Goal: Task Accomplishment & Management: Manage account settings

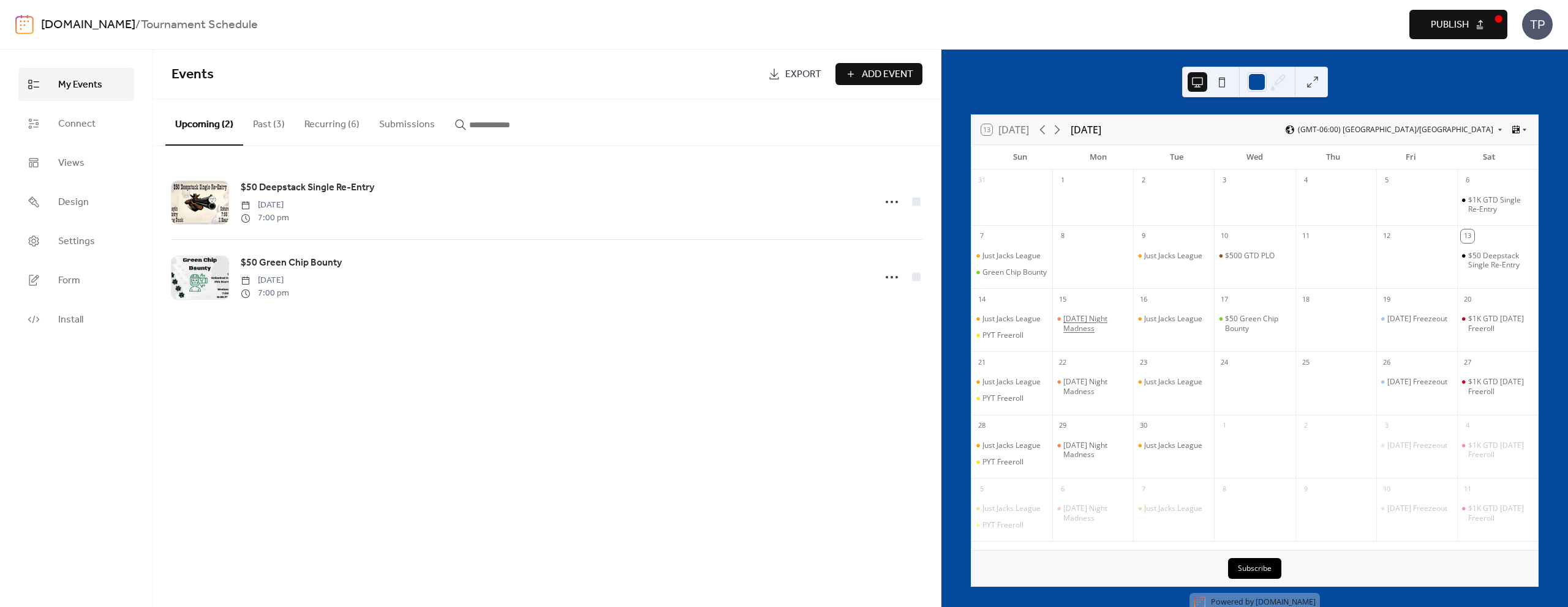
click at [1079, 328] on div "[DATE] Night Madness" at bounding box center [1096, 323] width 65 height 19
click at [336, 134] on button "Recurring (6)" at bounding box center [332, 122] width 75 height 45
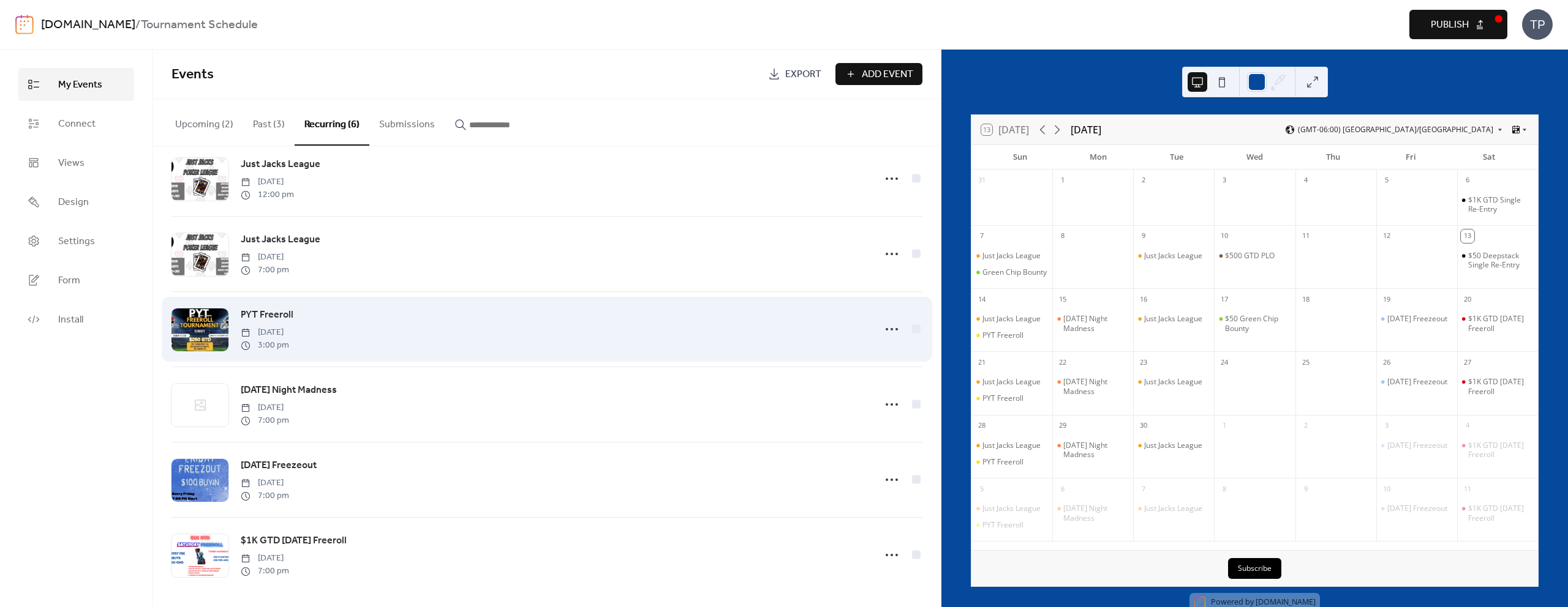
scroll to position [27, 0]
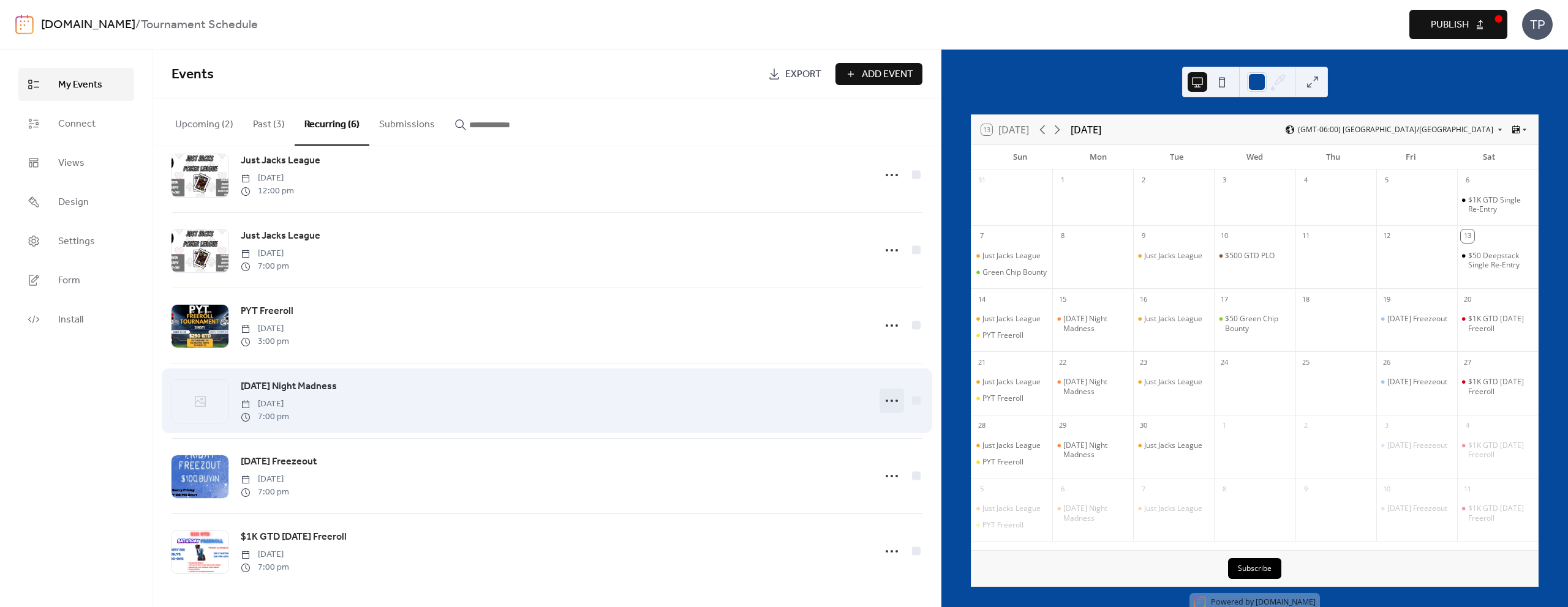
click at [895, 400] on icon at bounding box center [892, 401] width 20 height 20
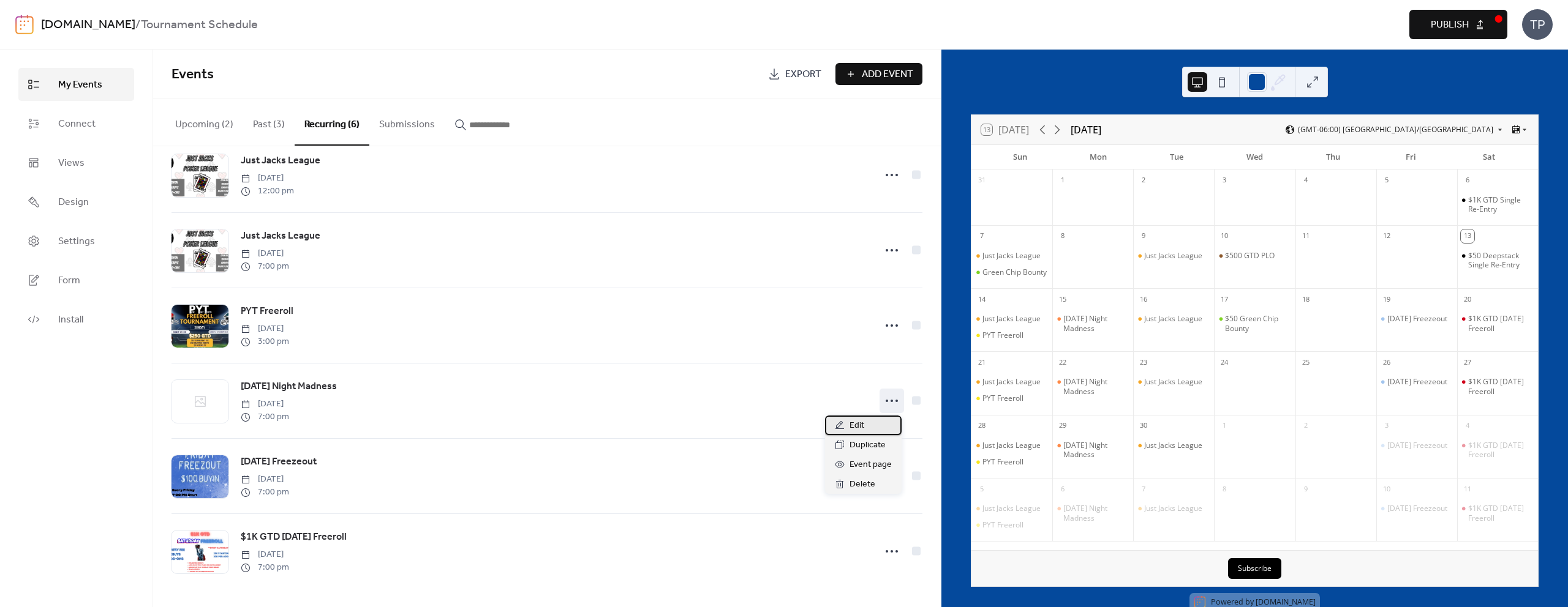
click at [850, 431] on span "Edit" at bounding box center [857, 426] width 14 height 14
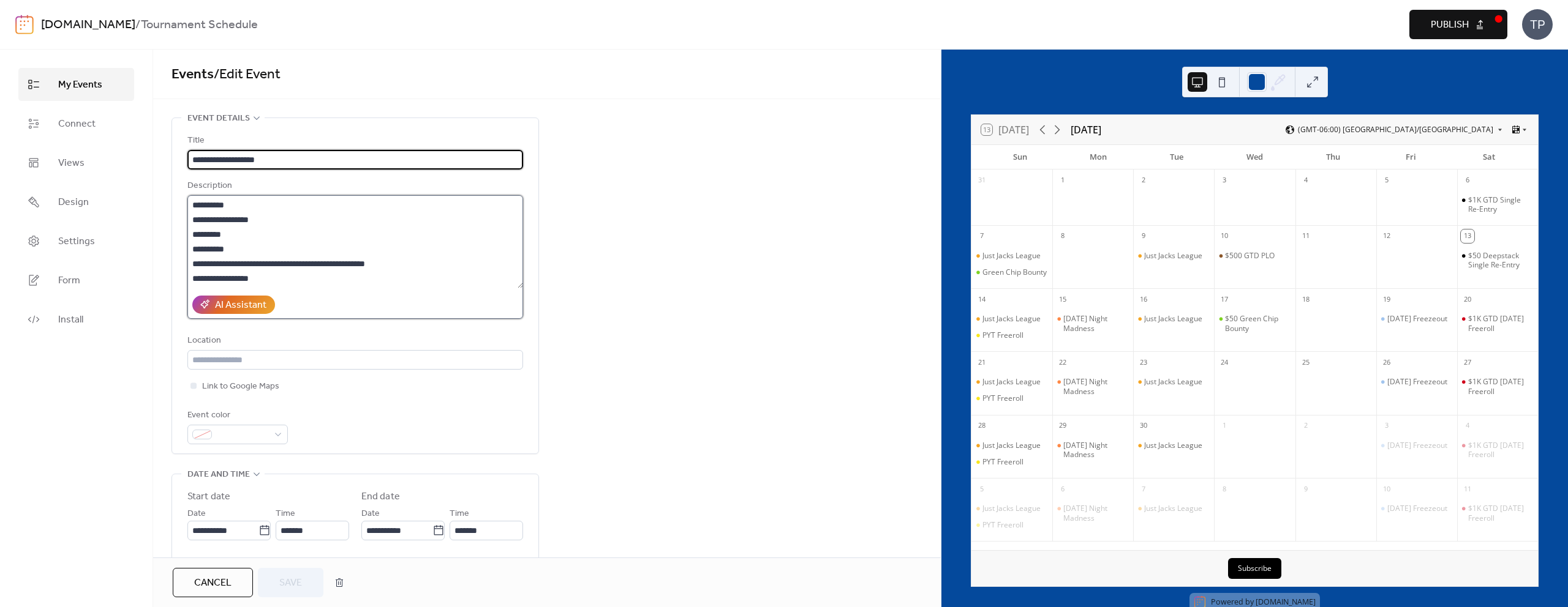
click at [285, 277] on textarea "**********" at bounding box center [355, 242] width 336 height 93
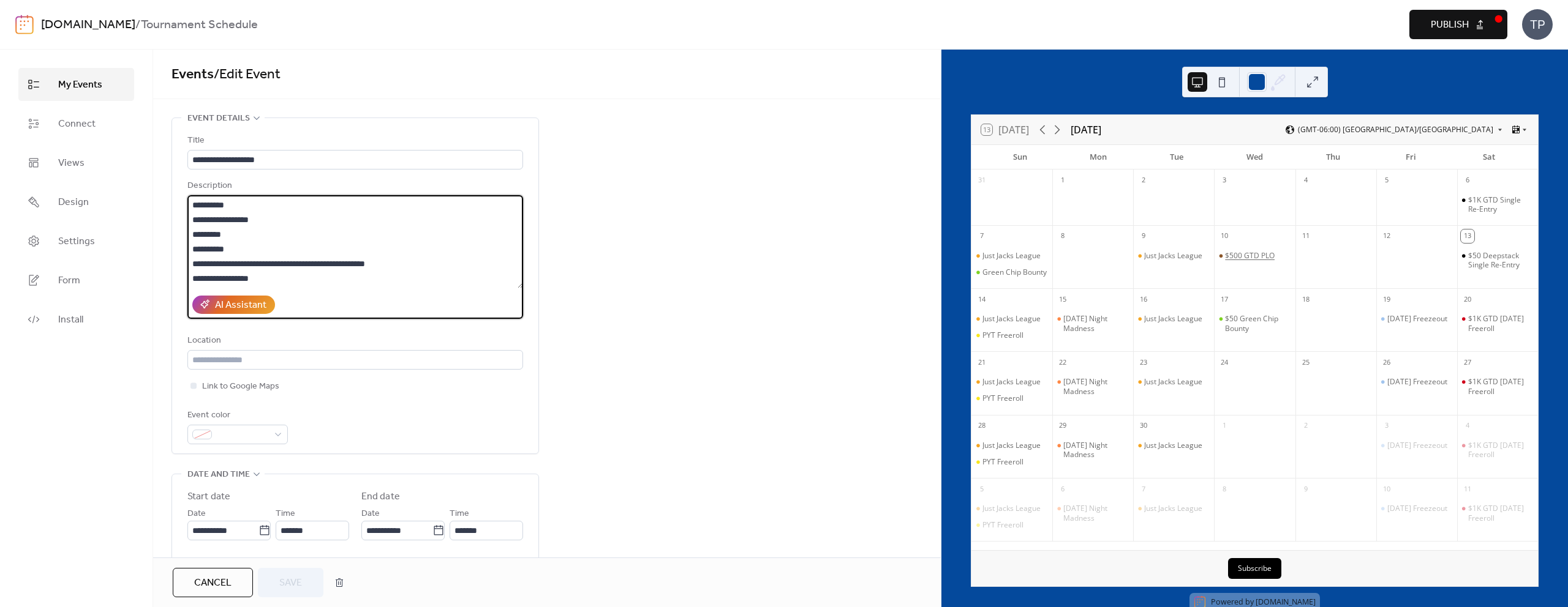
click at [1241, 257] on div "$500 GTD PLO" at bounding box center [1250, 256] width 49 height 10
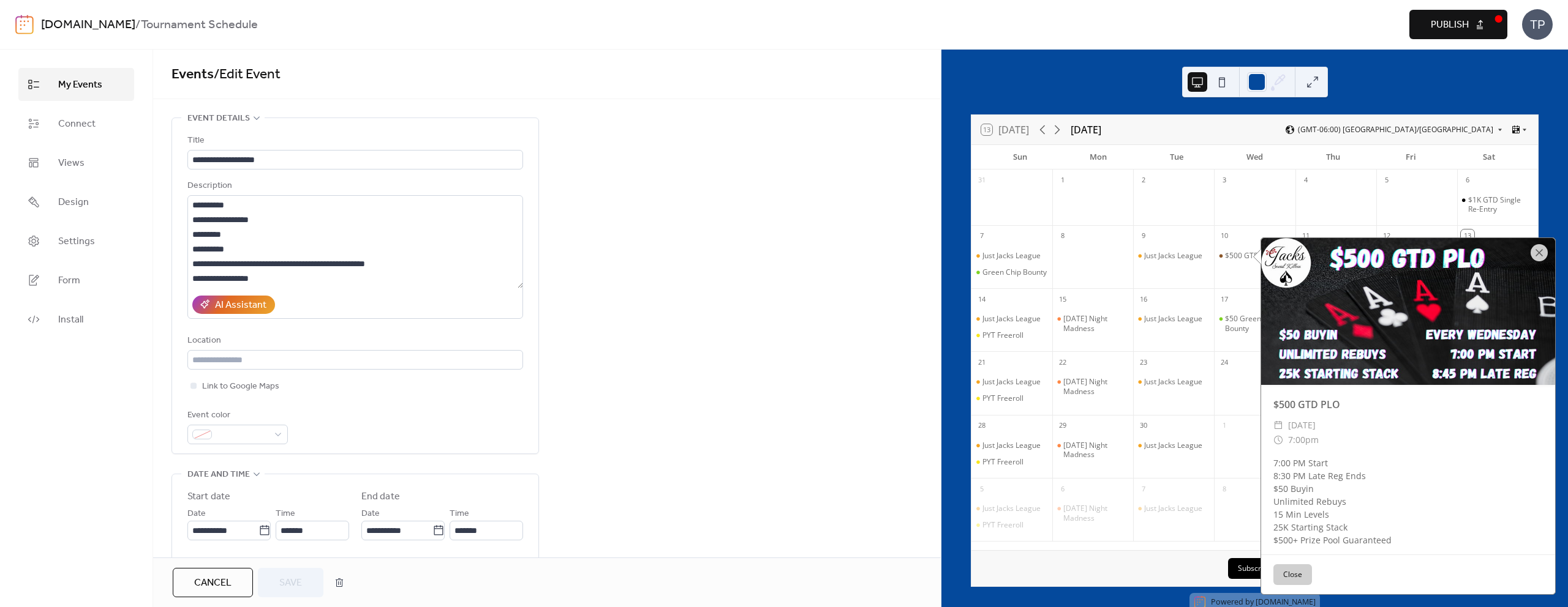
scroll to position [3, 0]
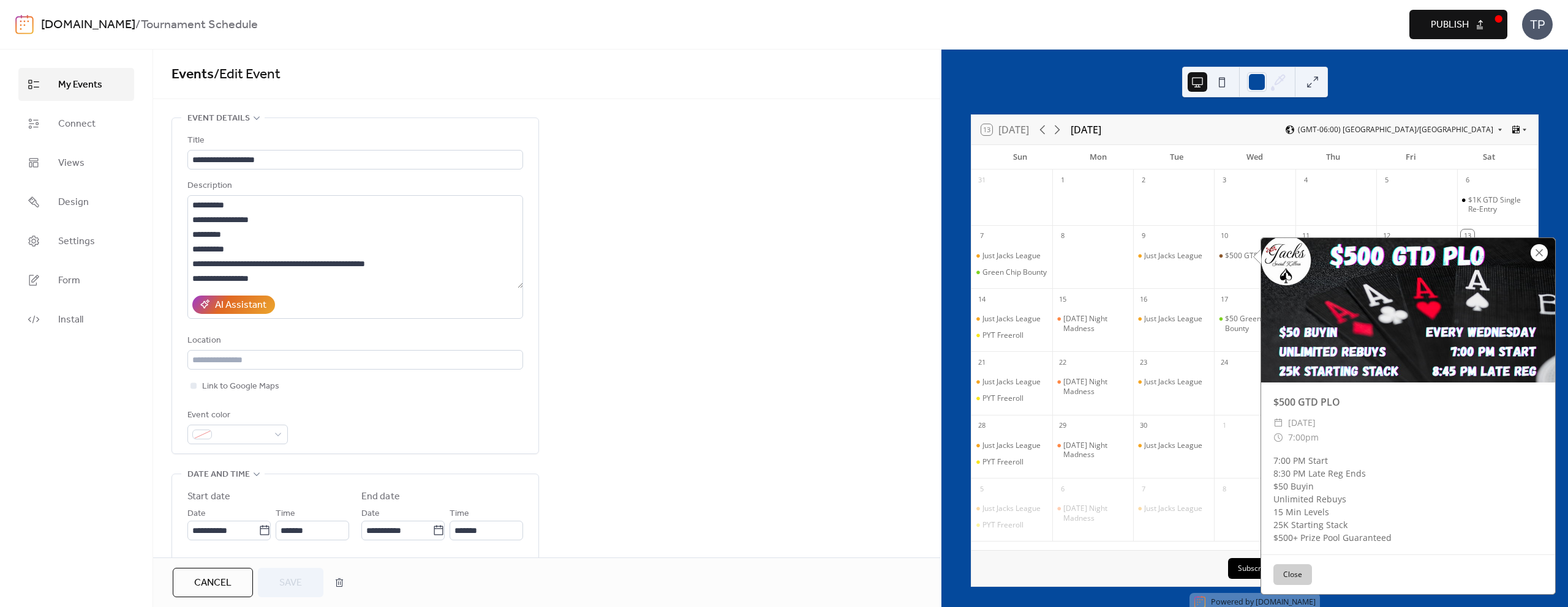
click at [1539, 249] on div at bounding box center [1539, 253] width 17 height 17
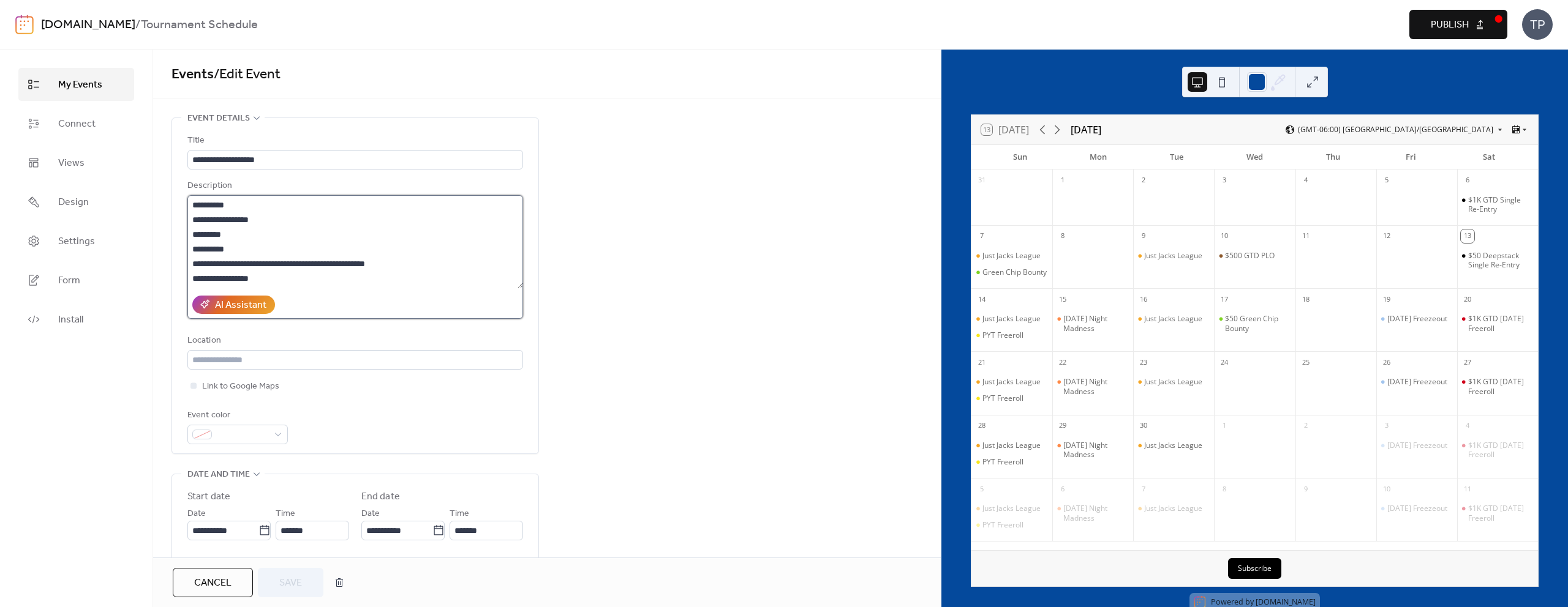
click at [433, 265] on textarea "**********" at bounding box center [355, 242] width 336 height 93
click at [332, 279] on textarea "**********" at bounding box center [355, 242] width 336 height 93
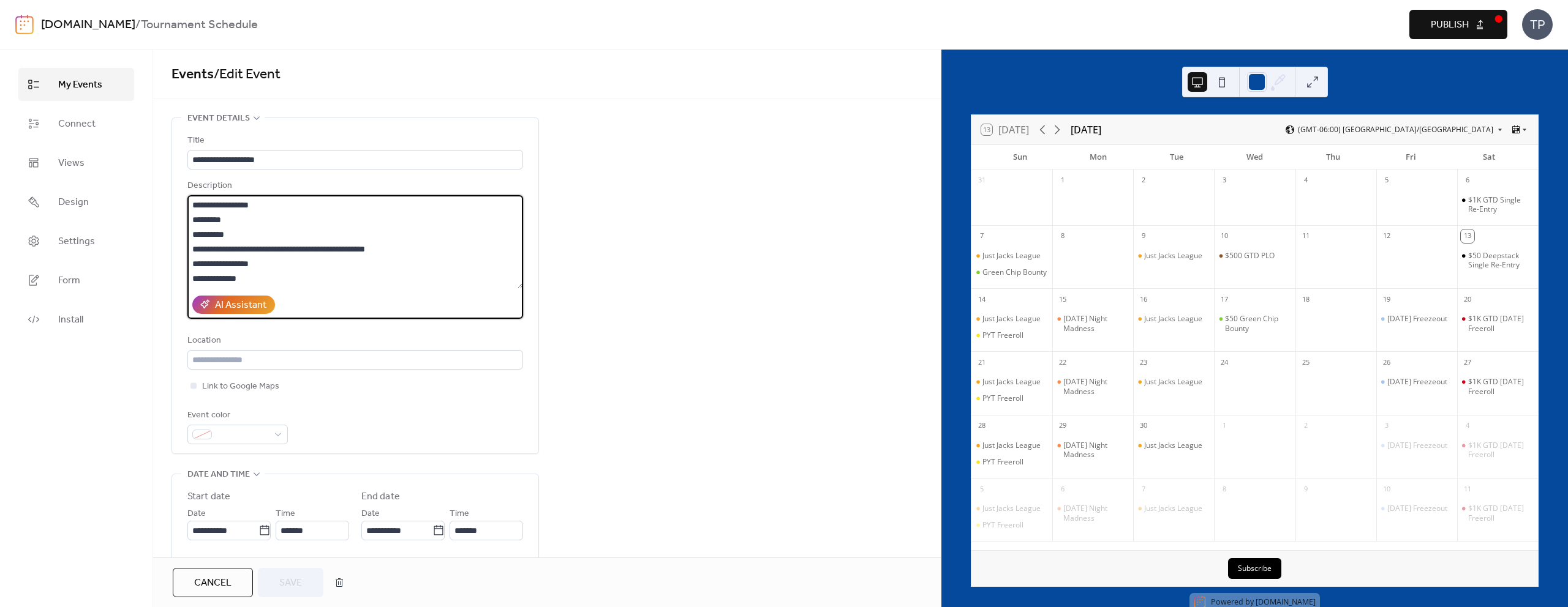
click at [295, 274] on textarea "**********" at bounding box center [355, 242] width 336 height 93
type textarea "**********"
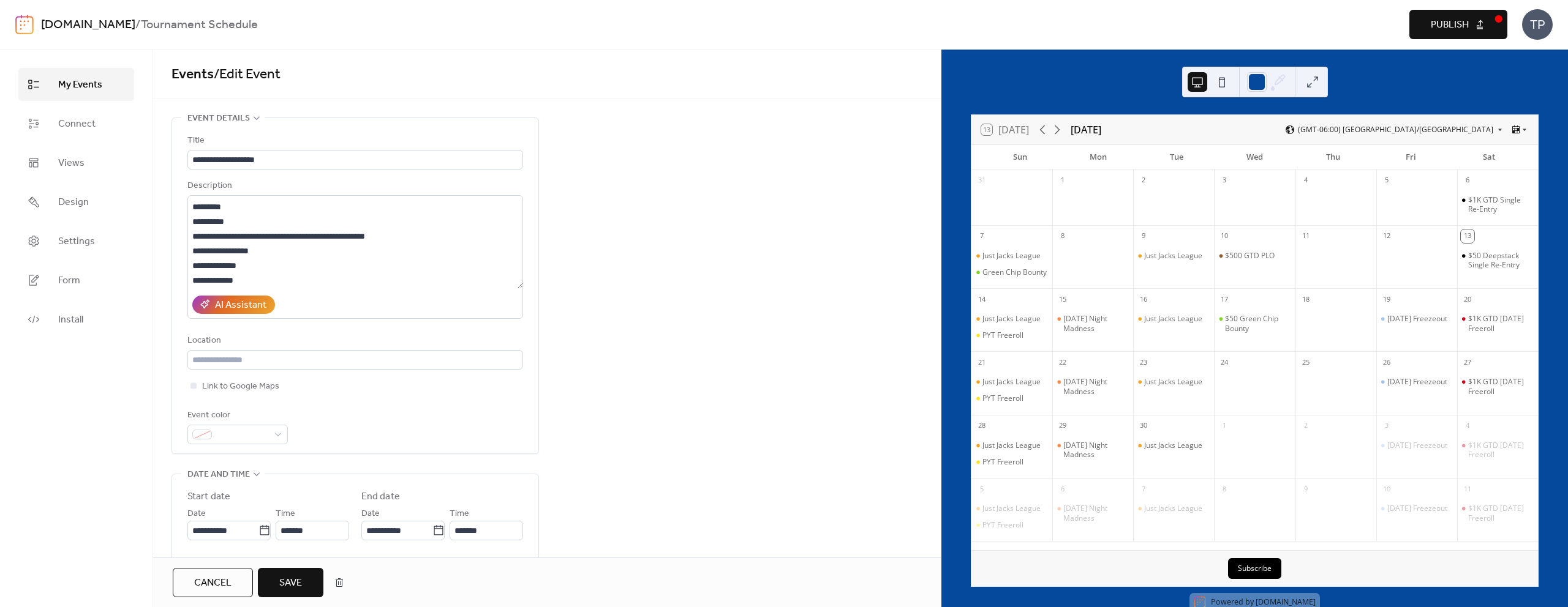
click at [297, 584] on span "Save" at bounding box center [291, 583] width 23 height 14
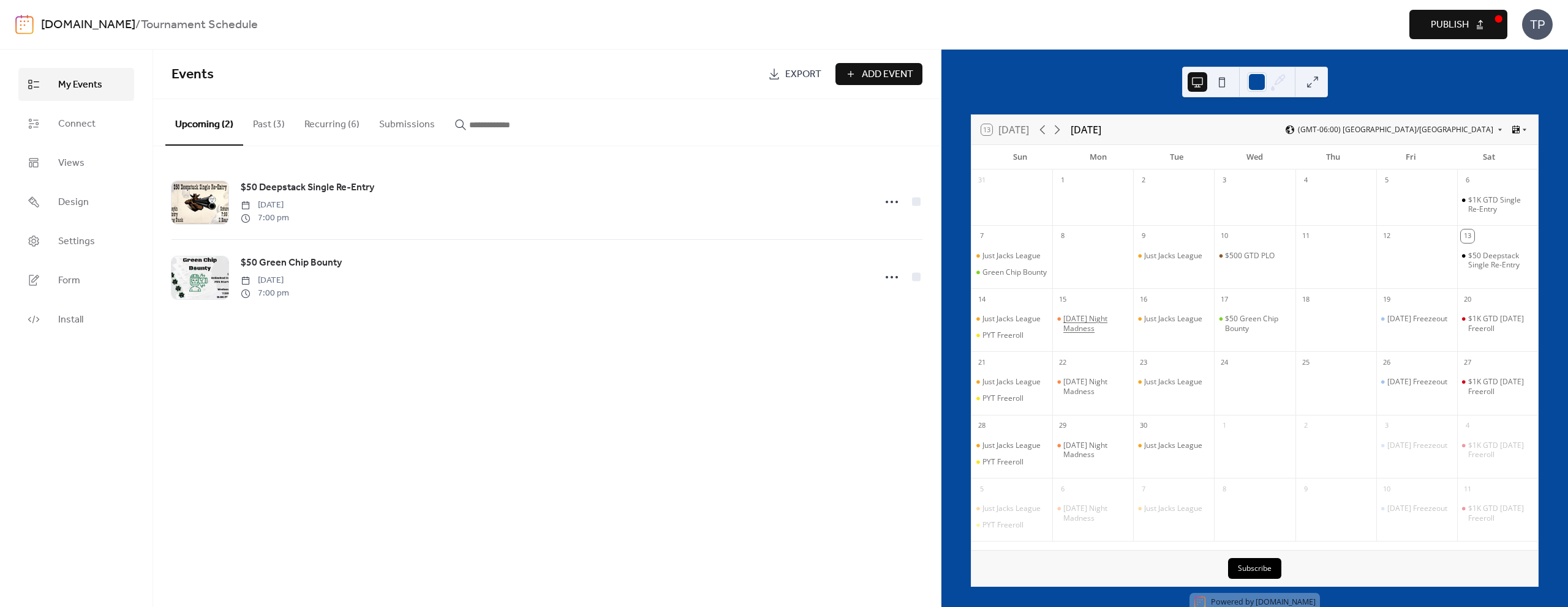
click at [1089, 333] on div "[DATE] Night Madness" at bounding box center [1096, 323] width 65 height 19
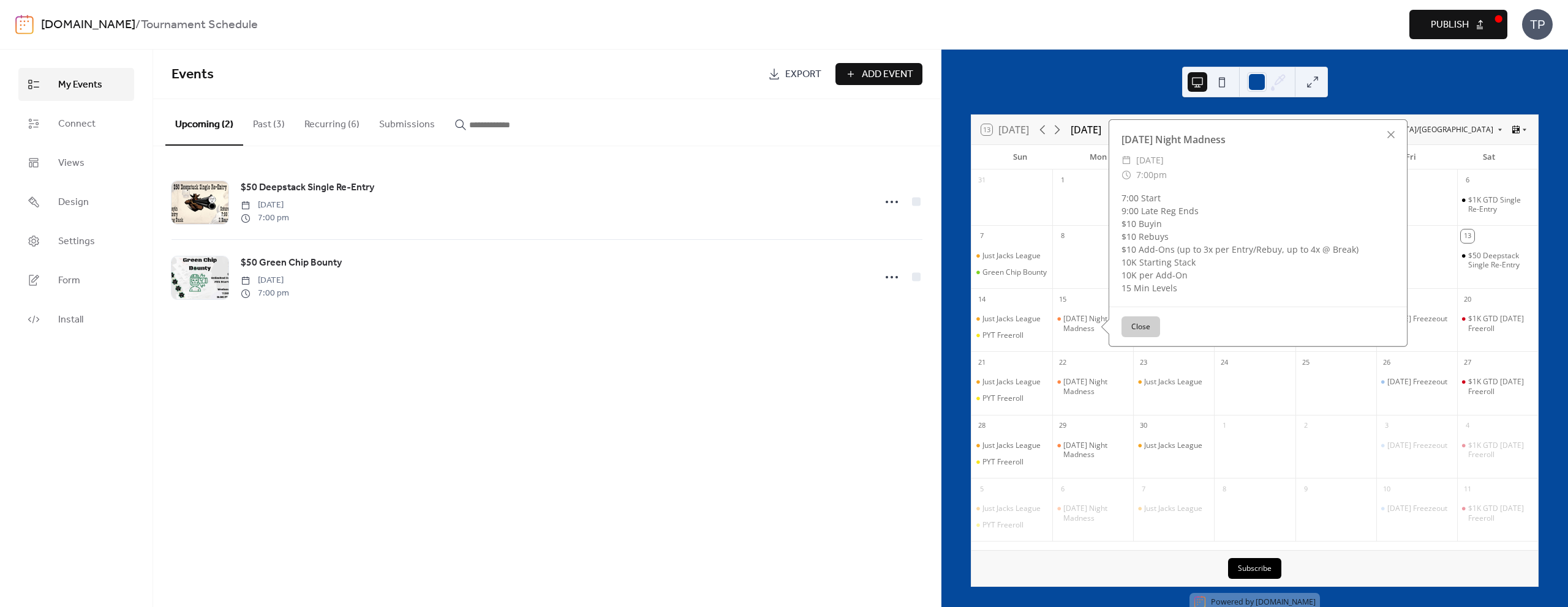
click at [1149, 336] on button "Close" at bounding box center [1141, 327] width 38 height 21
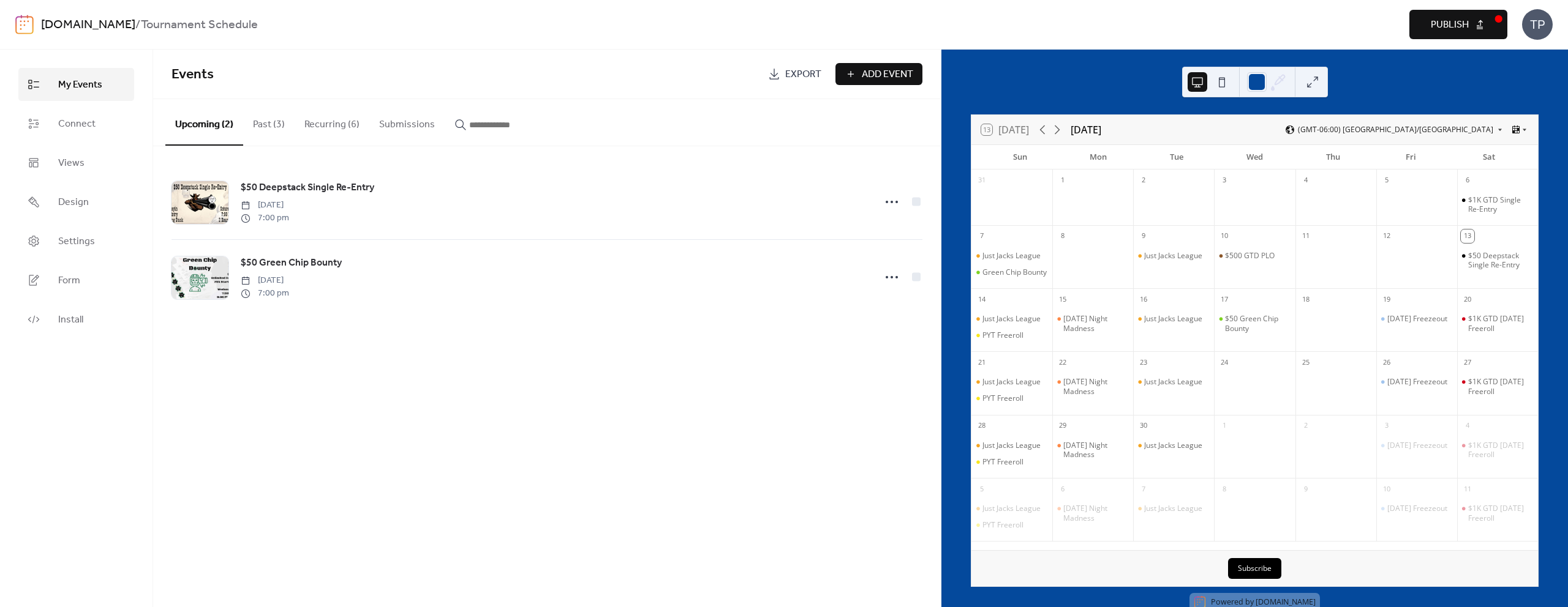
click at [344, 130] on button "Recurring (6)" at bounding box center [332, 122] width 75 height 45
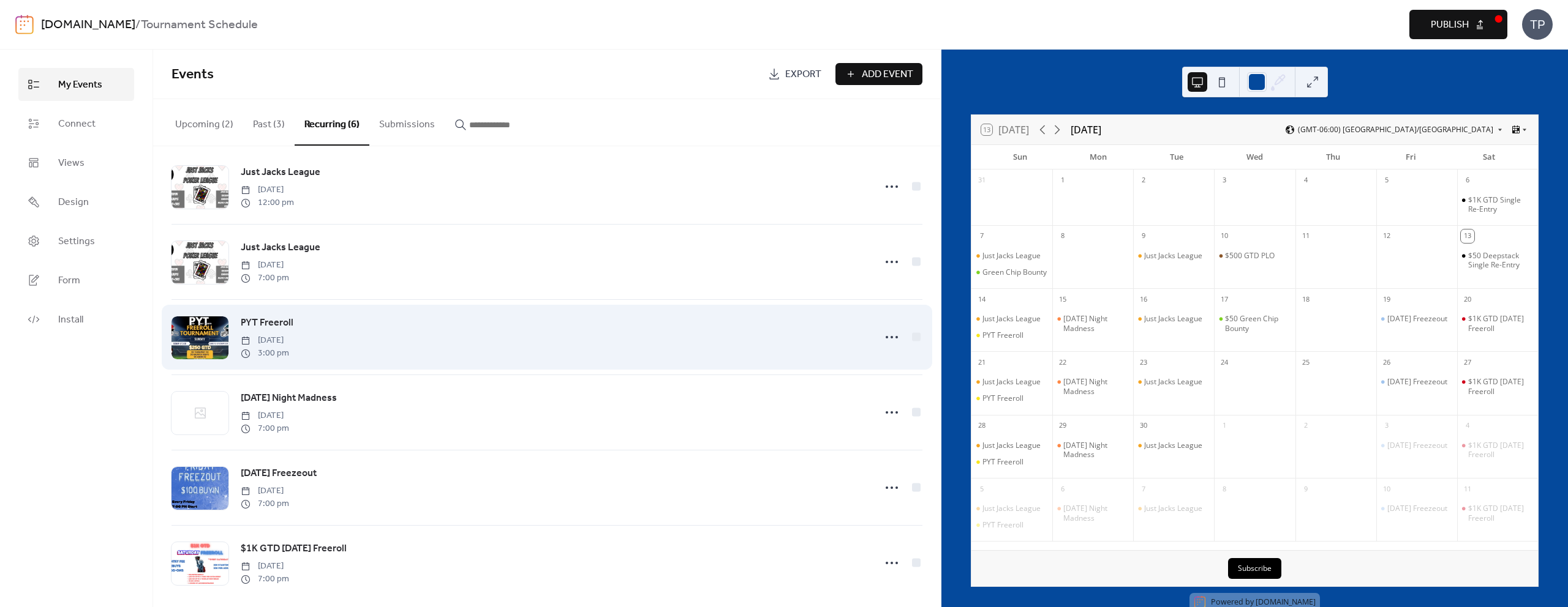
scroll to position [27, 0]
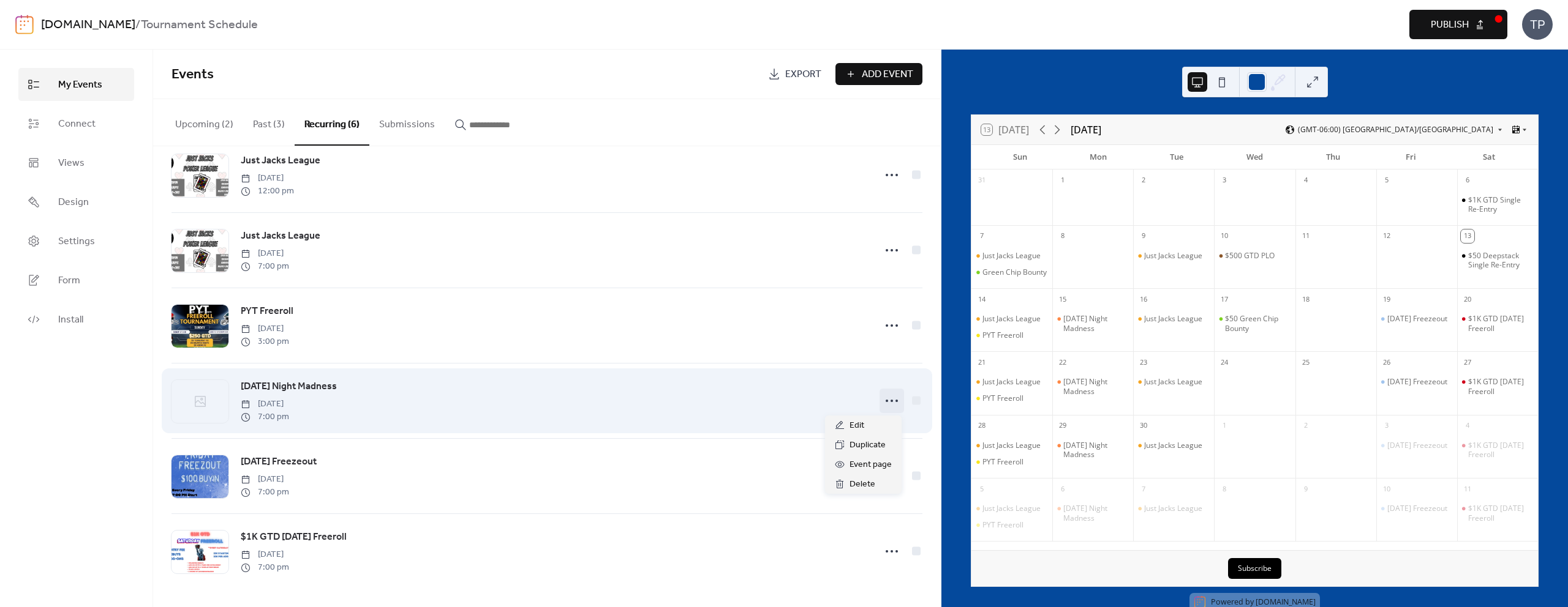
click at [890, 404] on icon at bounding box center [892, 401] width 20 height 20
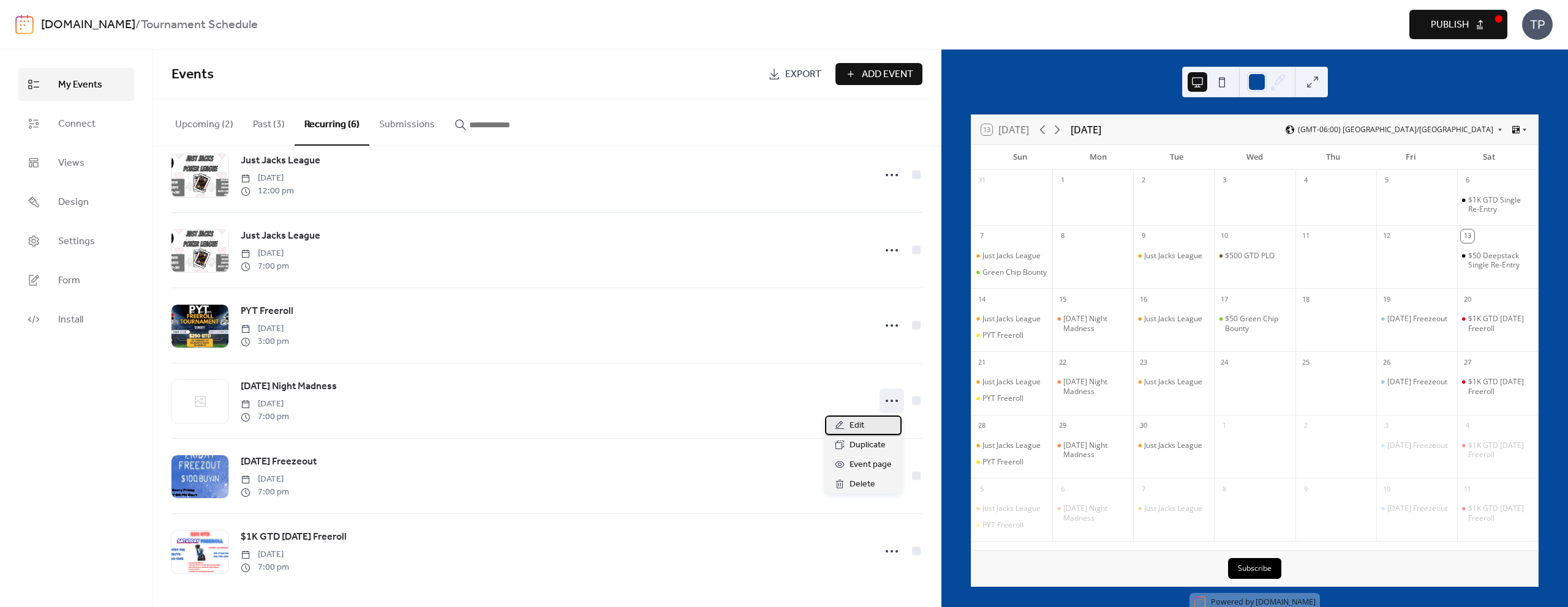
click at [852, 419] on span "Edit" at bounding box center [857, 426] width 14 height 14
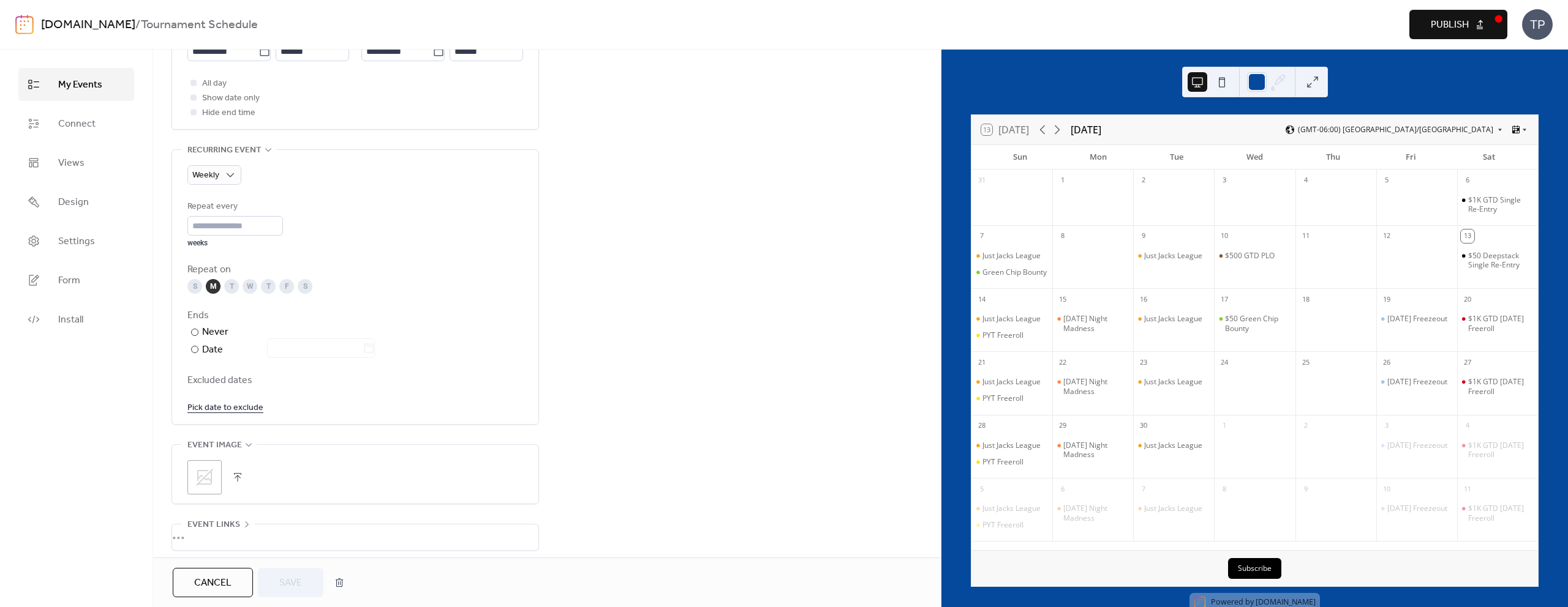
scroll to position [542, 0]
click at [212, 416] on icon at bounding box center [204, 414] width 17 height 17
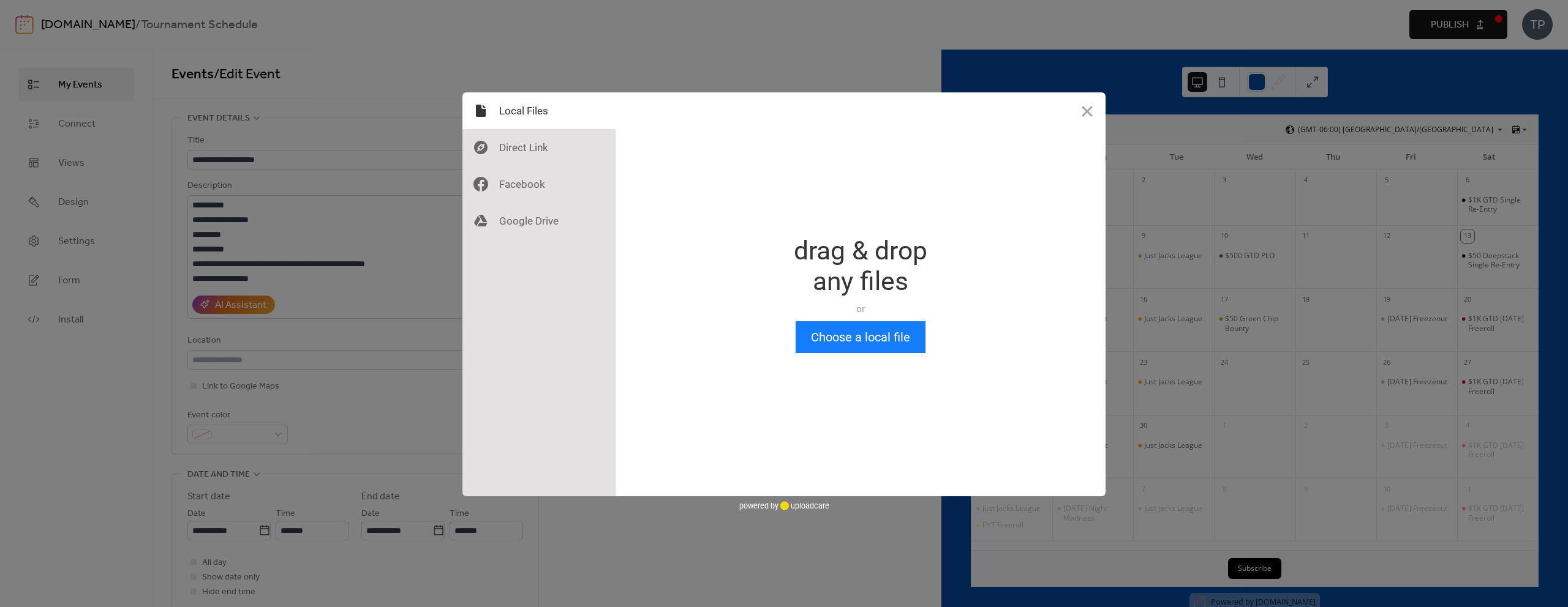
scroll to position [0, 0]
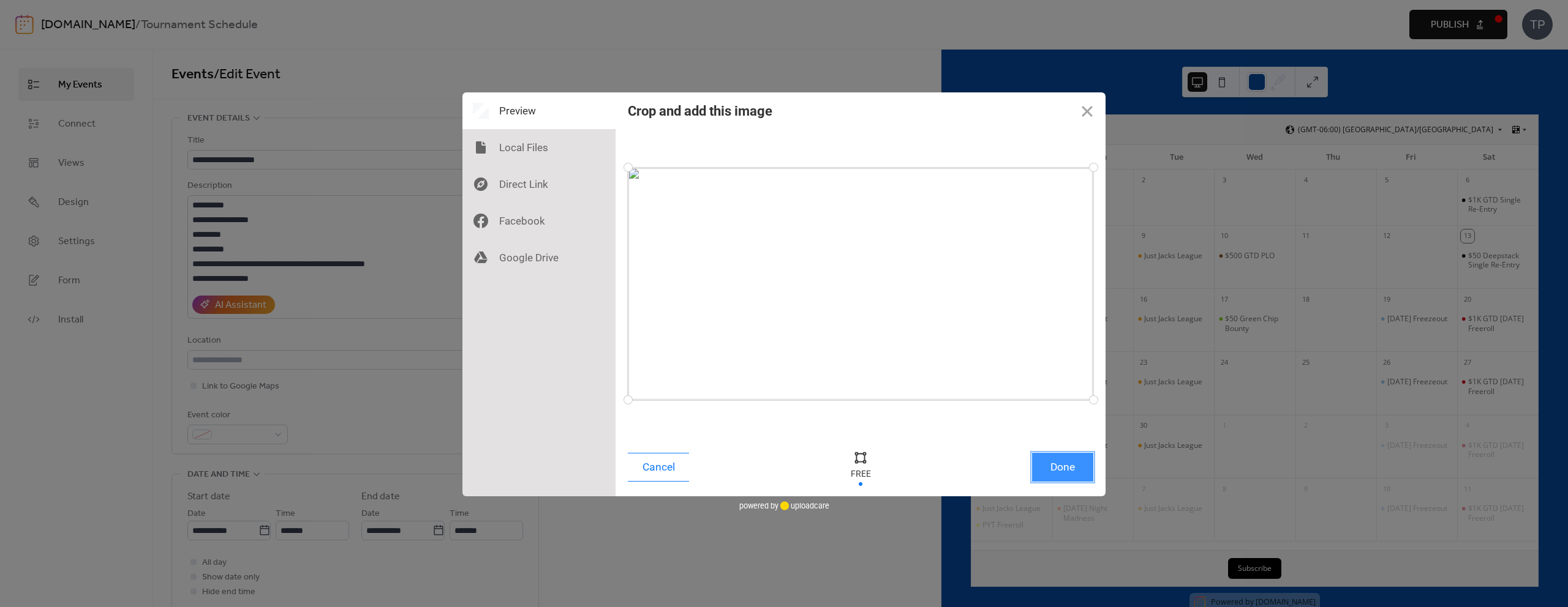
click at [1057, 474] on button "Done" at bounding box center [1062, 468] width 61 height 29
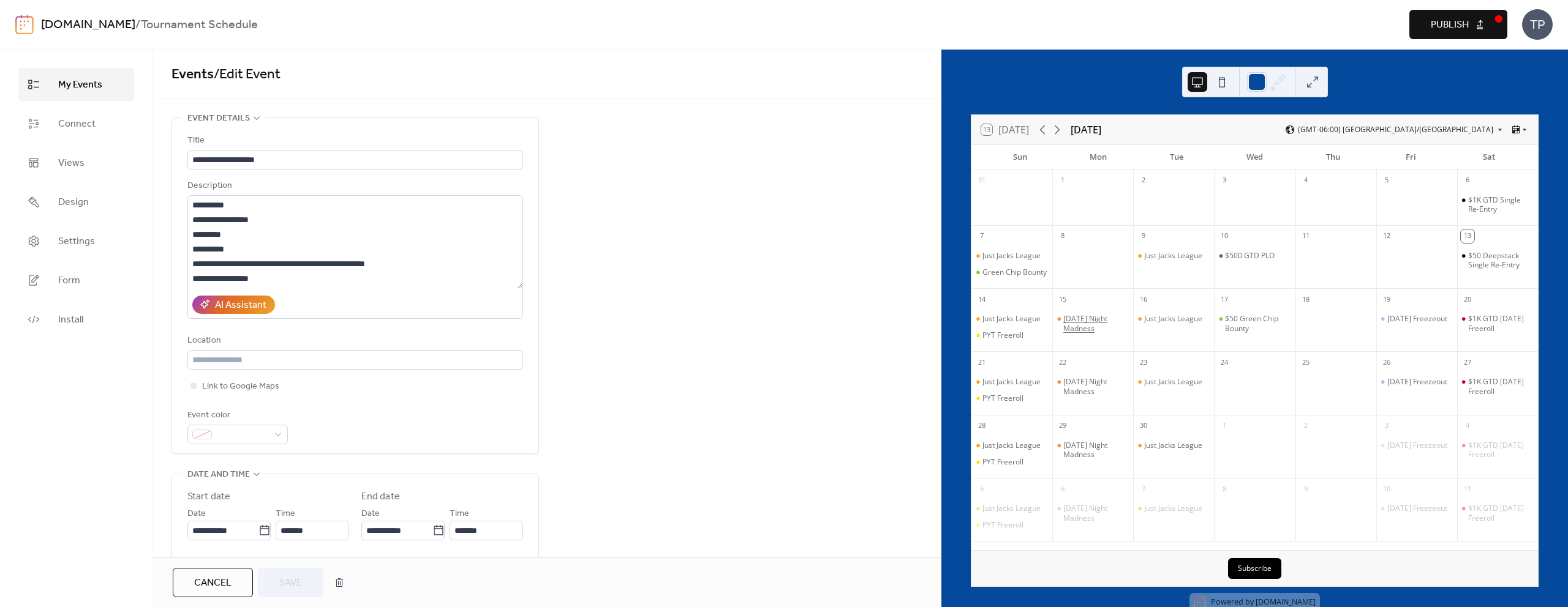
click at [1093, 333] on div "[DATE] Night Madness" at bounding box center [1096, 323] width 65 height 19
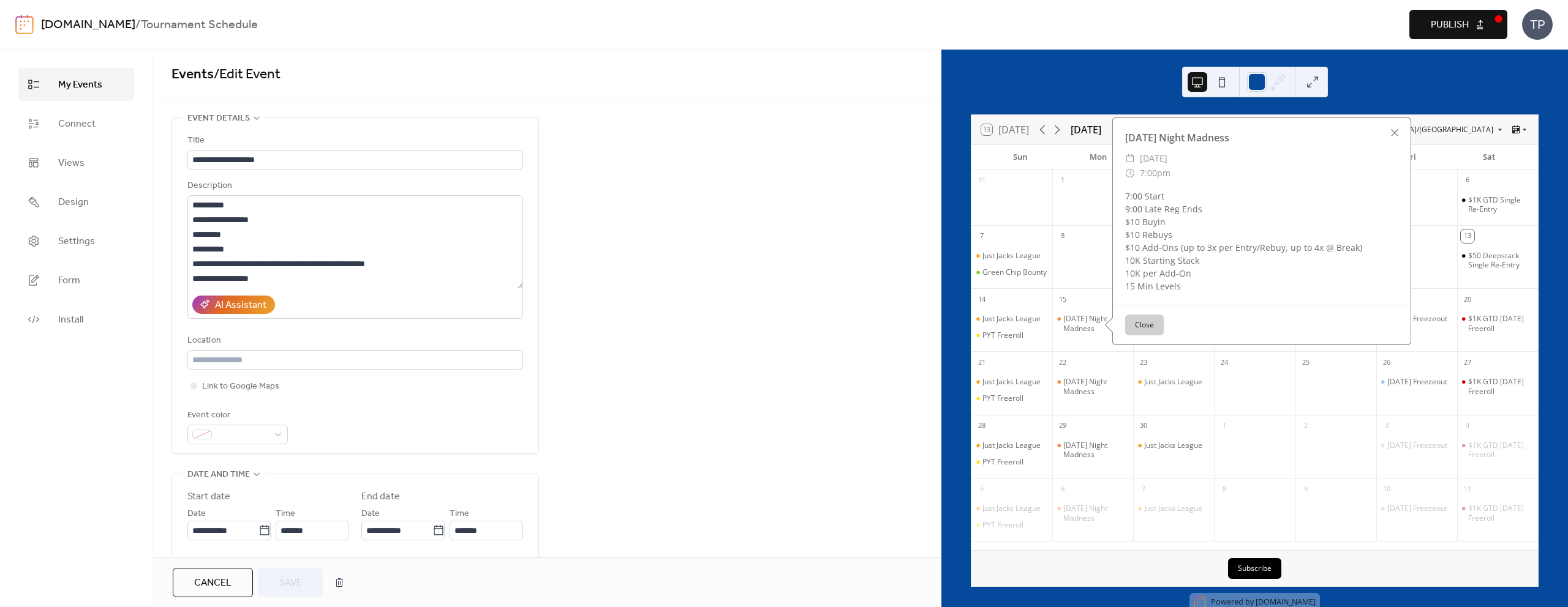
click at [1140, 330] on button "Close" at bounding box center [1145, 325] width 38 height 21
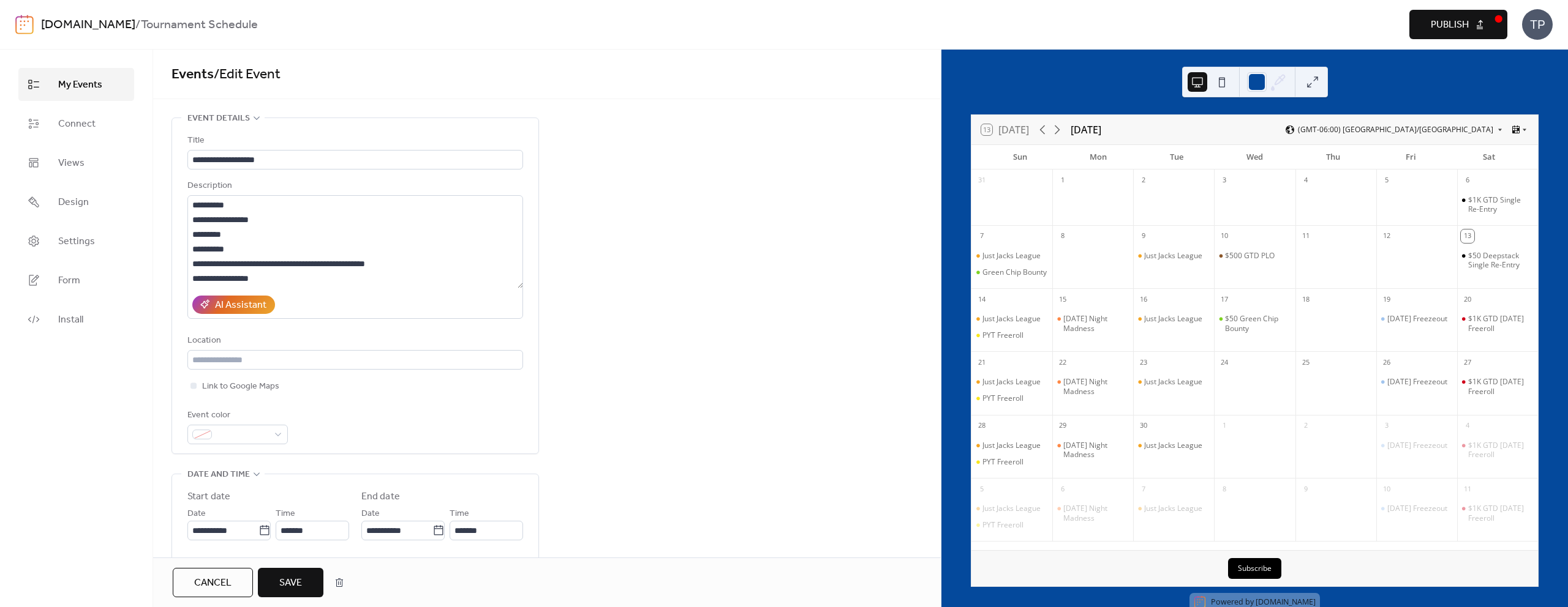
scroll to position [8, 0]
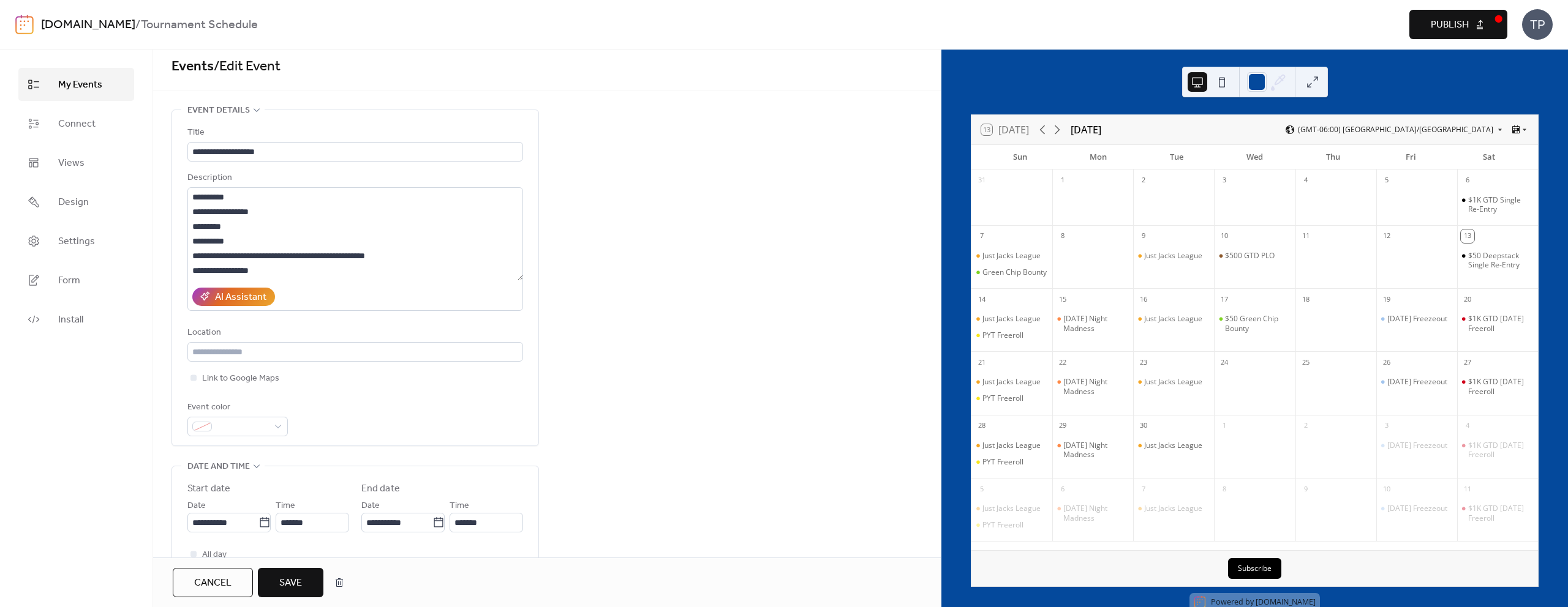
click at [293, 576] on span "Save" at bounding box center [291, 583] width 23 height 14
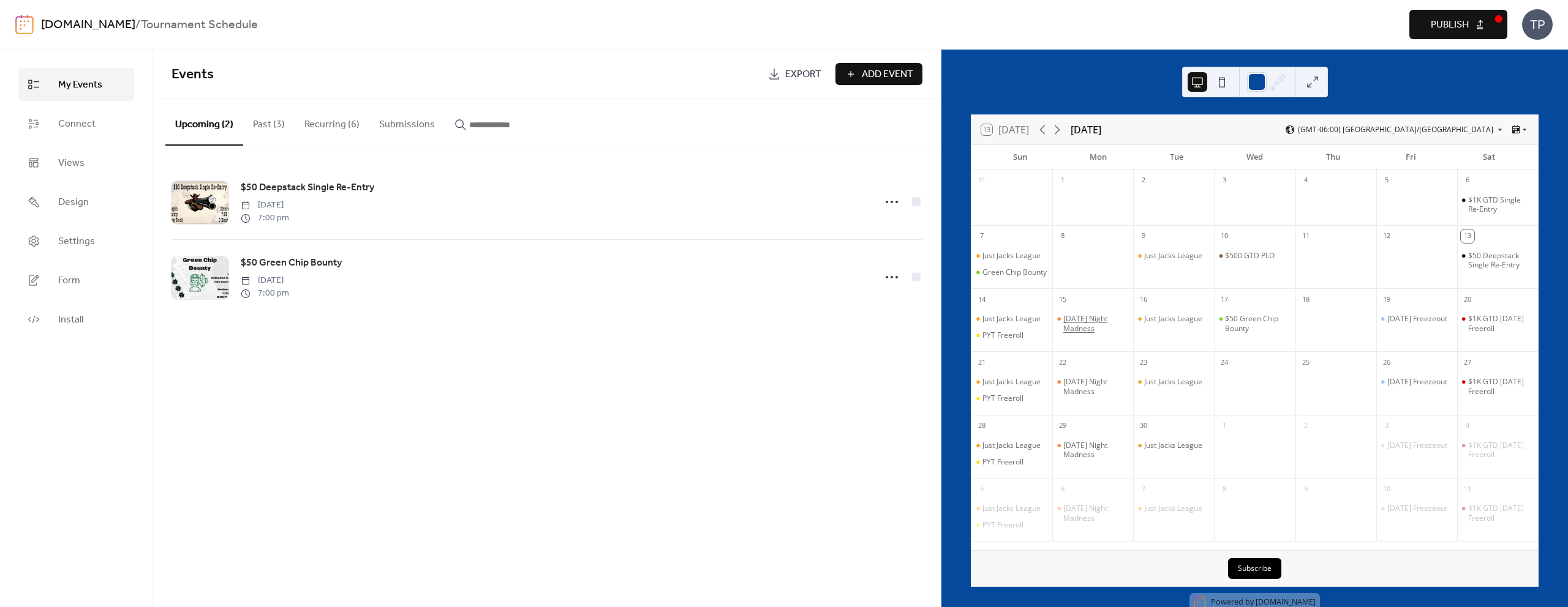
click at [1079, 331] on div "[DATE] Night Madness" at bounding box center [1096, 323] width 65 height 19
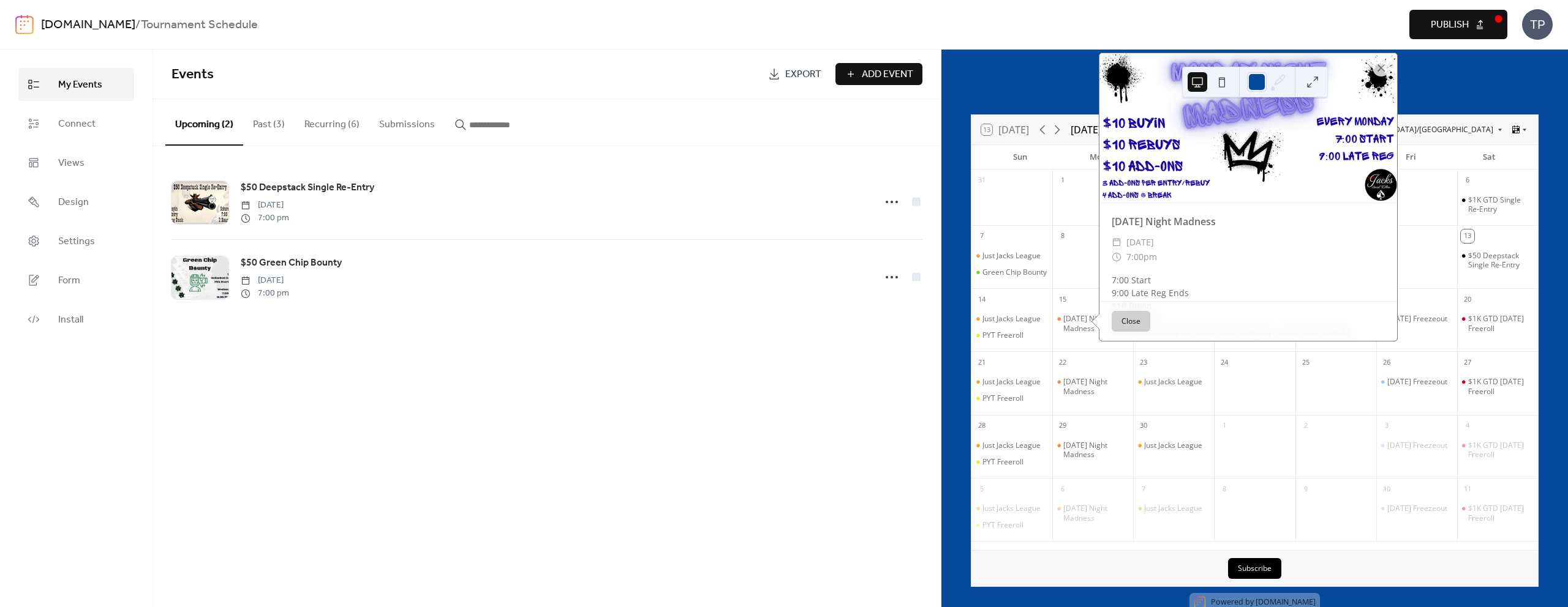
click at [1127, 332] on button "Close" at bounding box center [1131, 321] width 38 height 21
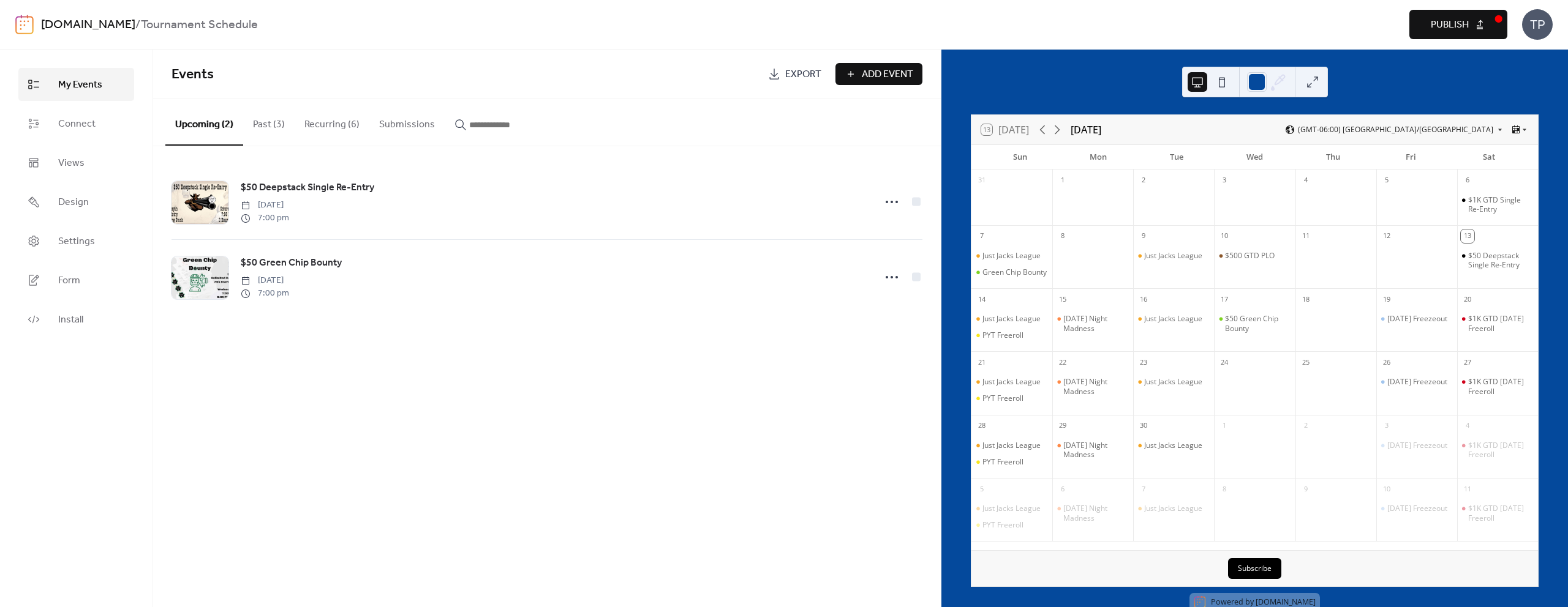
click at [1448, 23] on span "Publish" at bounding box center [1450, 25] width 38 height 14
click at [322, 118] on button "Recurring (6)" at bounding box center [332, 122] width 75 height 45
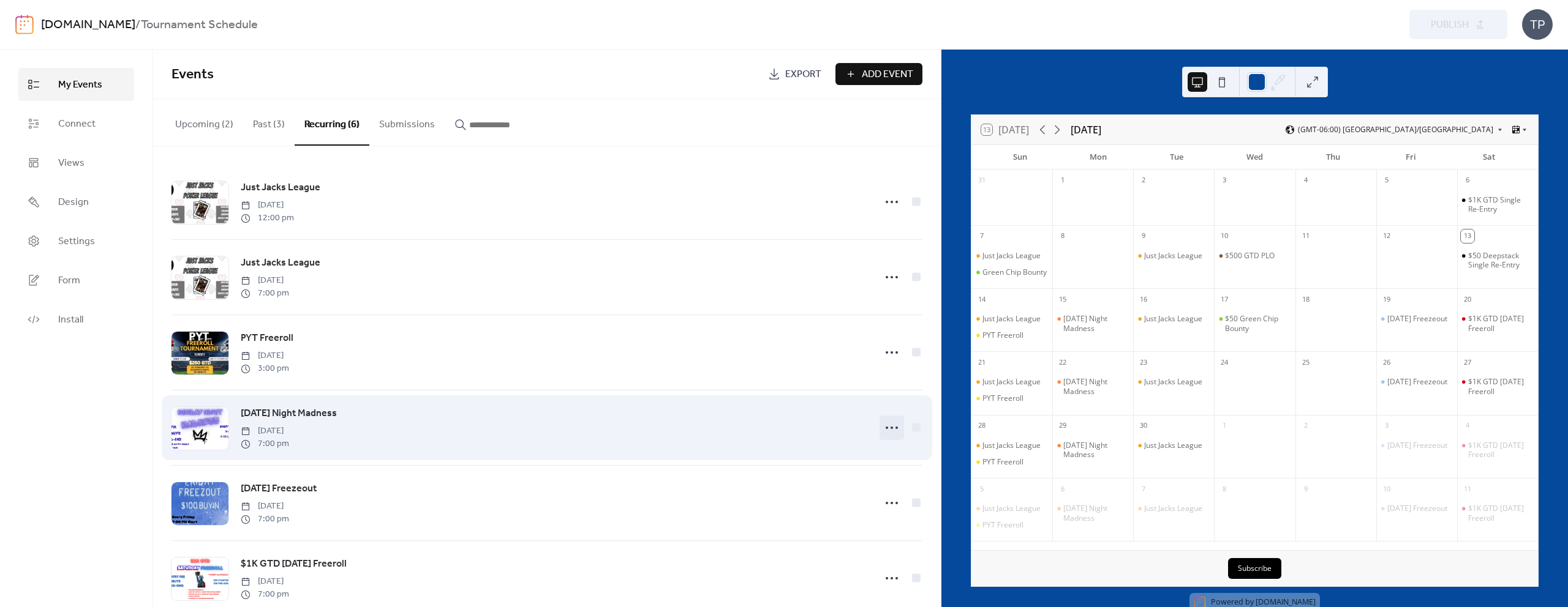
click at [884, 428] on icon at bounding box center [892, 428] width 20 height 20
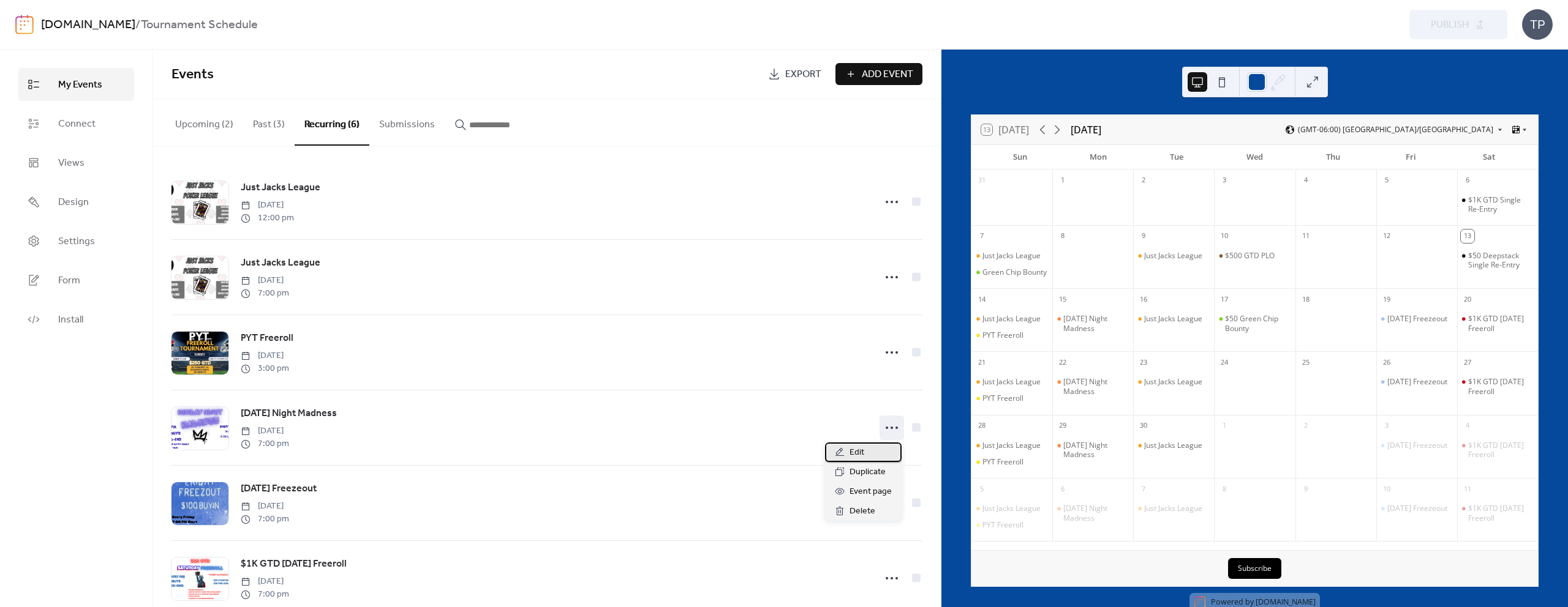
click at [876, 459] on div "Edit" at bounding box center [863, 453] width 76 height 20
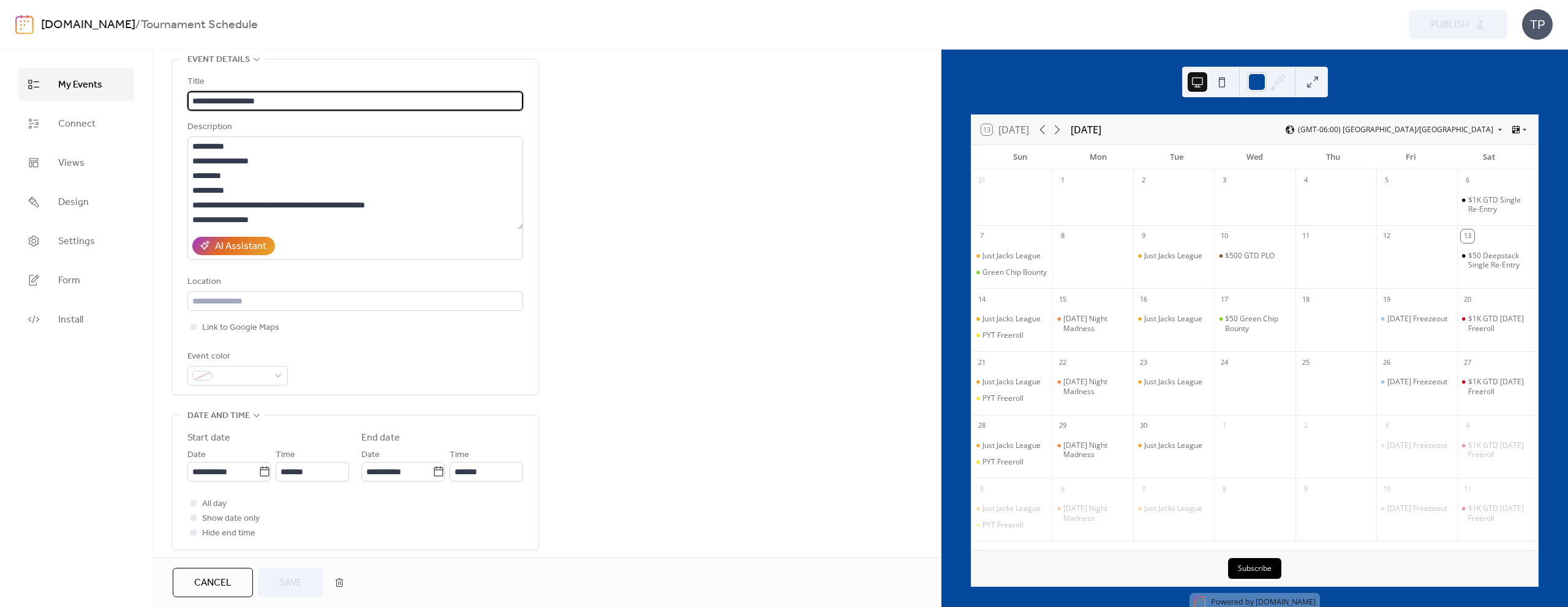
scroll to position [67, 0]
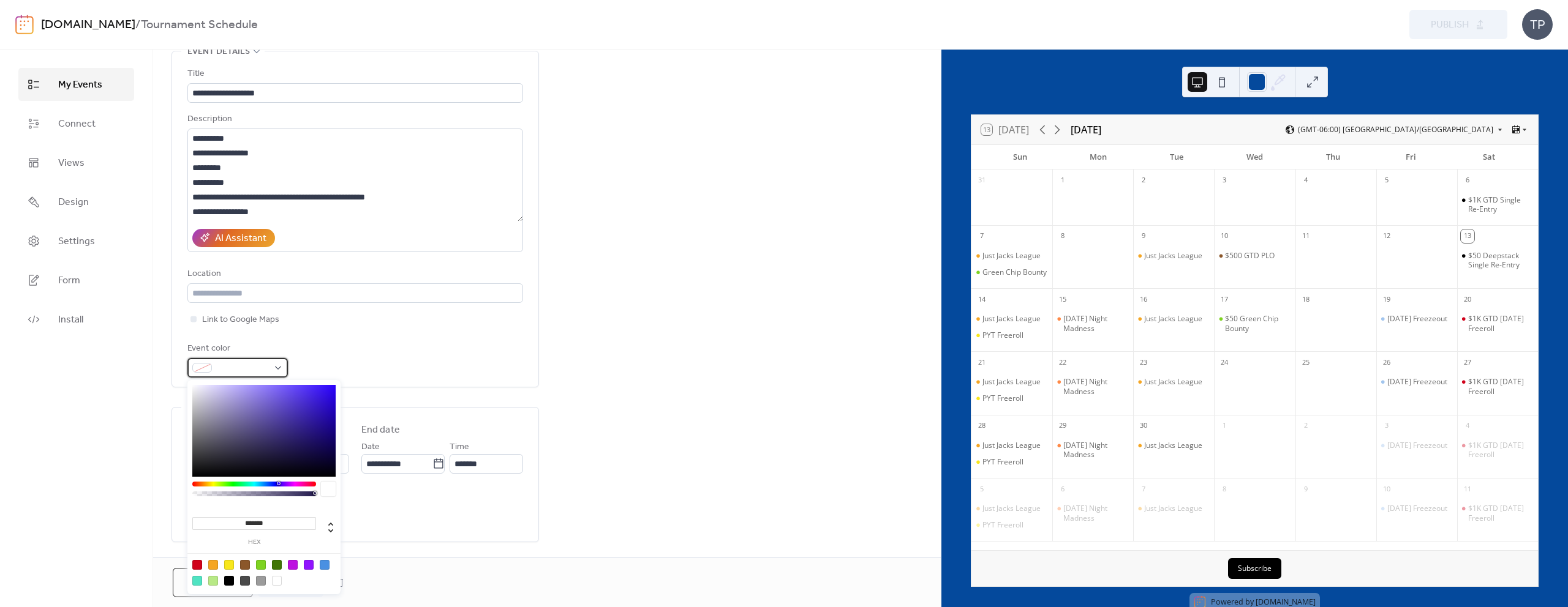
click at [282, 368] on div at bounding box center [238, 368] width 100 height 20
click at [309, 562] on div at bounding box center [309, 565] width 10 height 10
type input "*******"
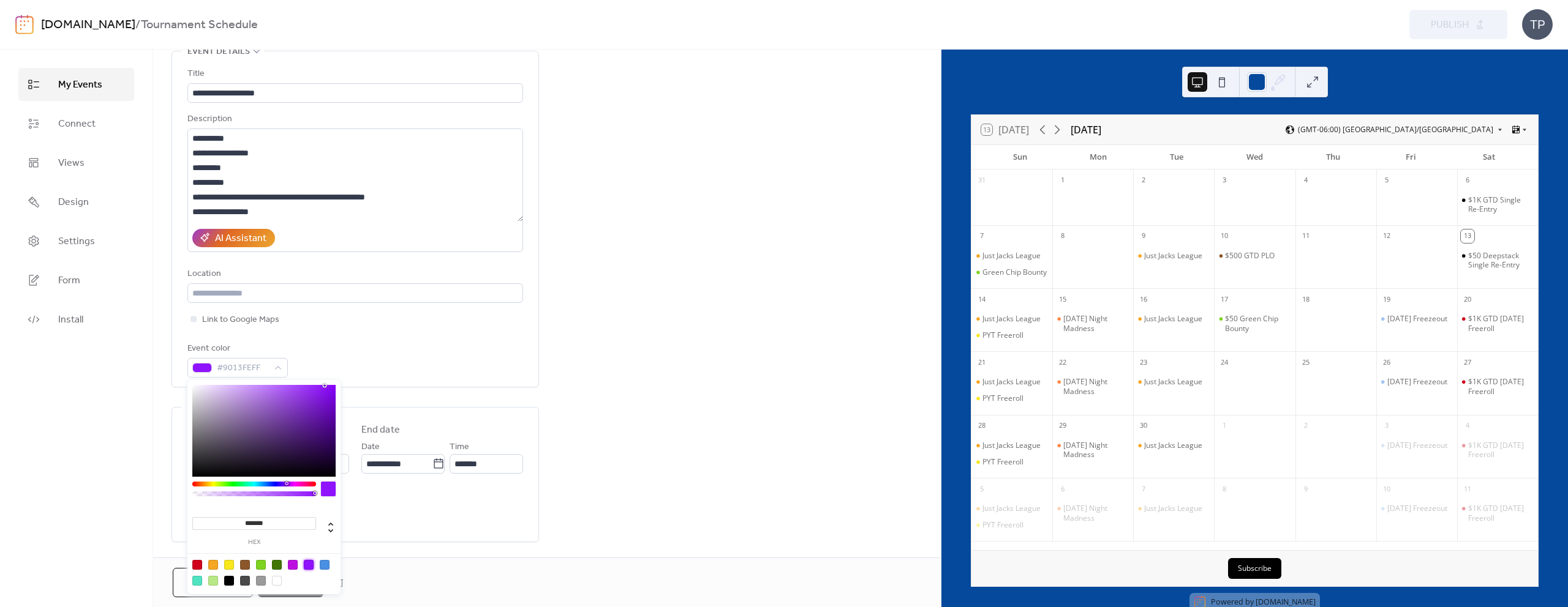
scroll to position [211, 0]
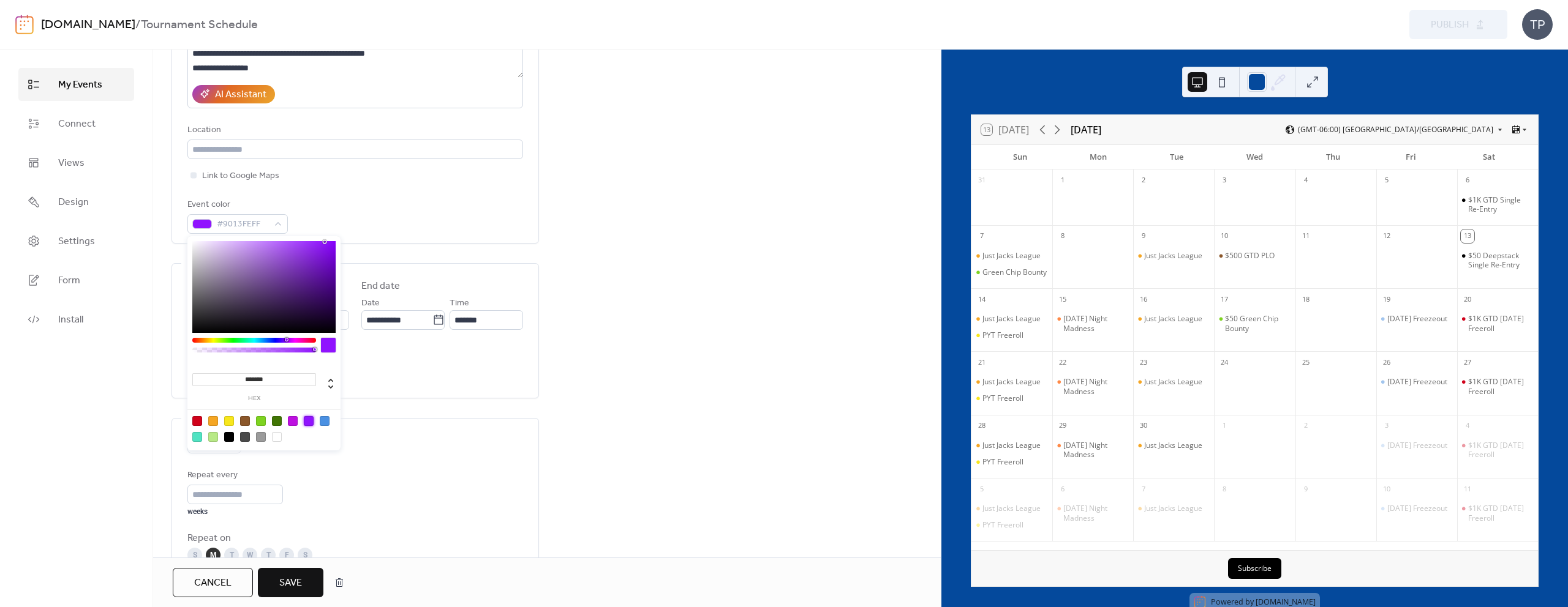
click at [302, 591] on button "Save" at bounding box center [290, 582] width 65 height 30
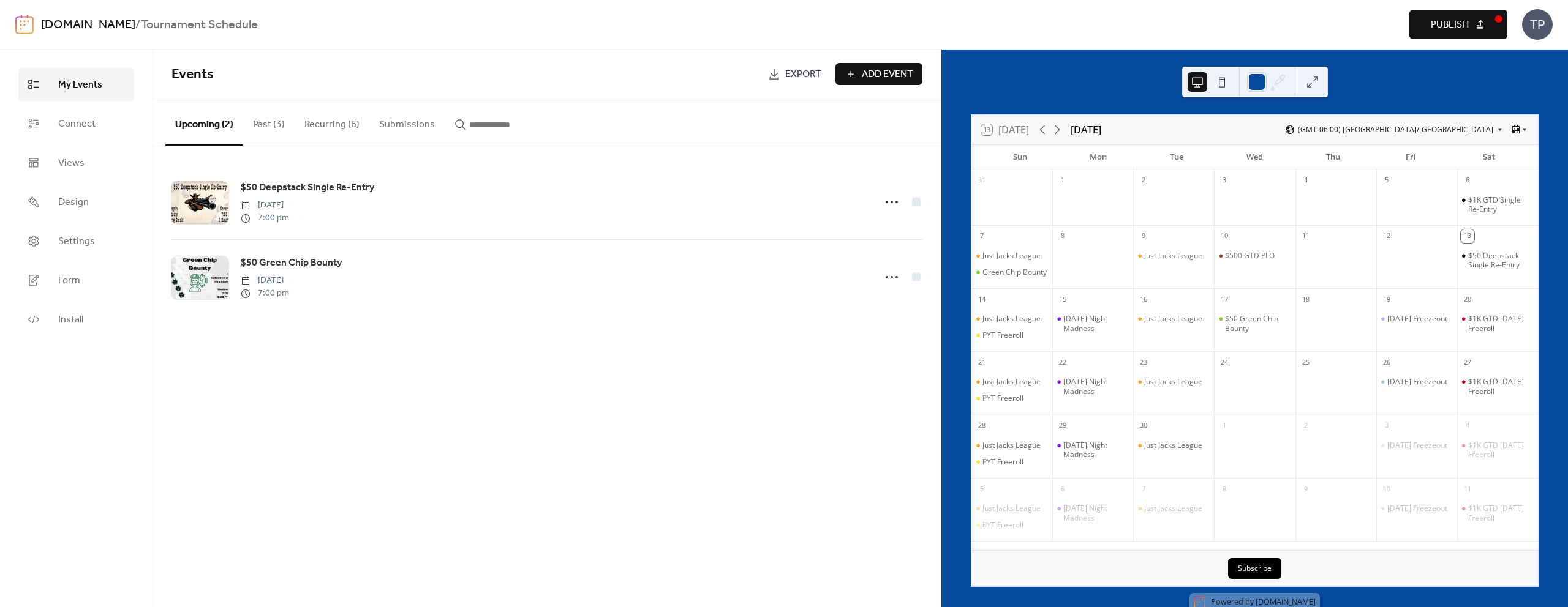
click at [1455, 36] on button "Publish" at bounding box center [1458, 24] width 98 height 30
click at [331, 128] on button "Recurring (6)" at bounding box center [332, 122] width 75 height 45
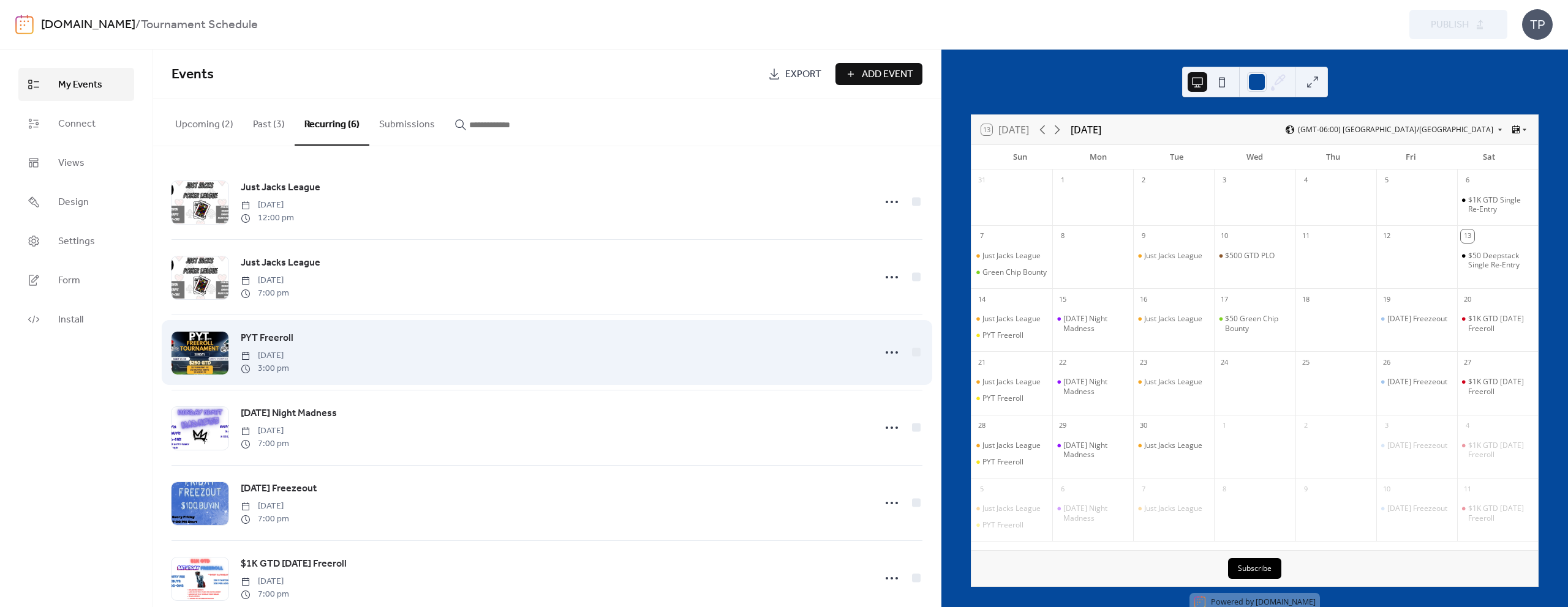
scroll to position [15, 0]
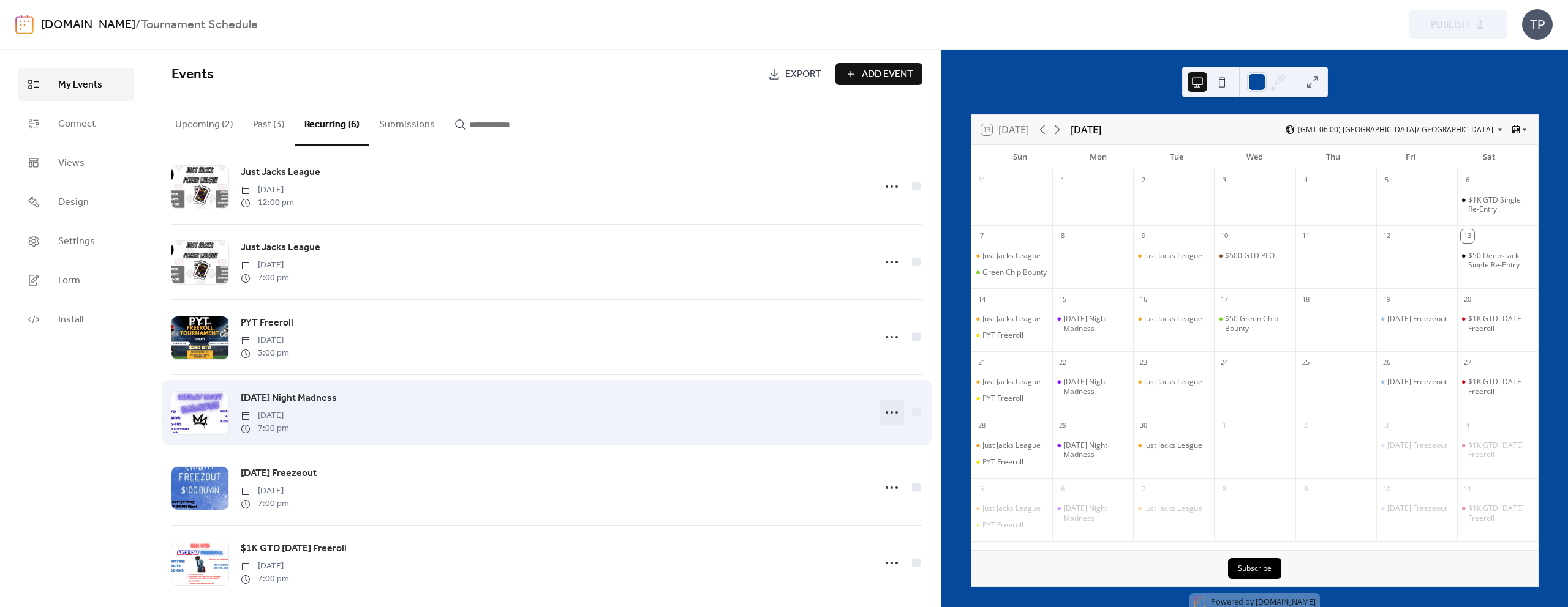
click at [882, 409] on icon at bounding box center [892, 413] width 20 height 20
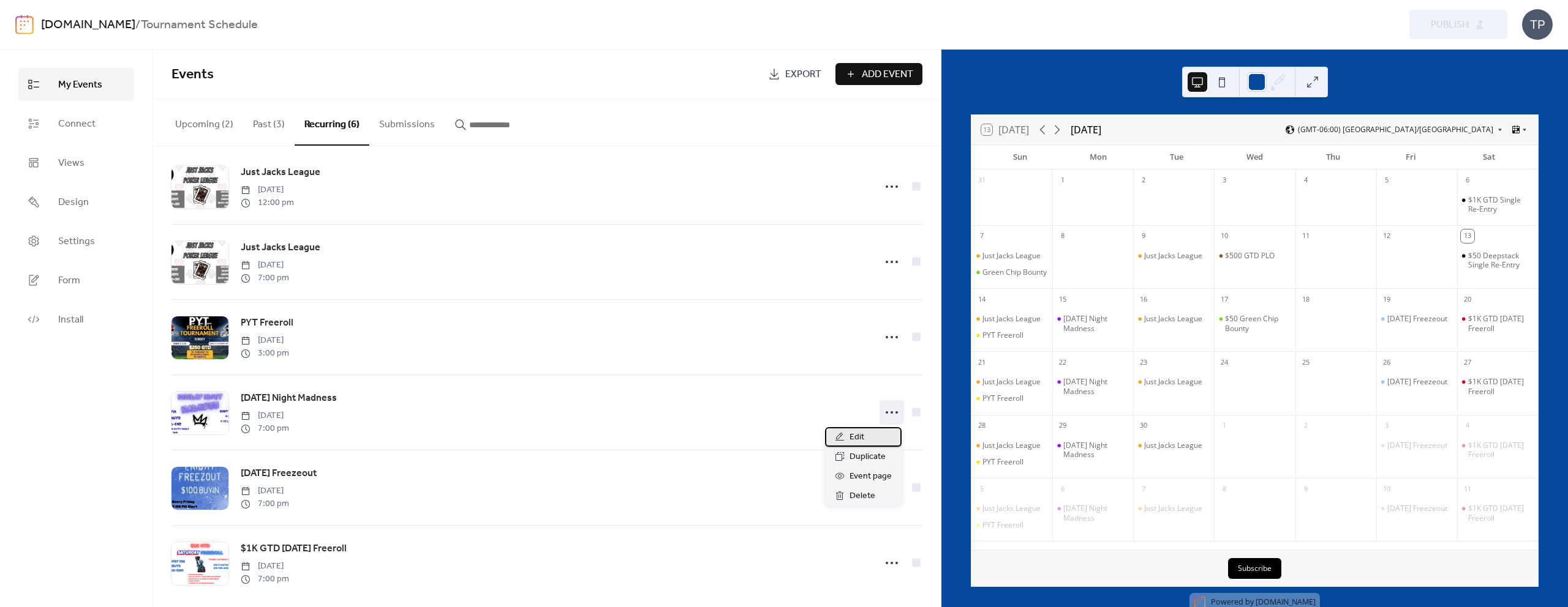
click at [855, 437] on span "Edit" at bounding box center [857, 437] width 14 height 14
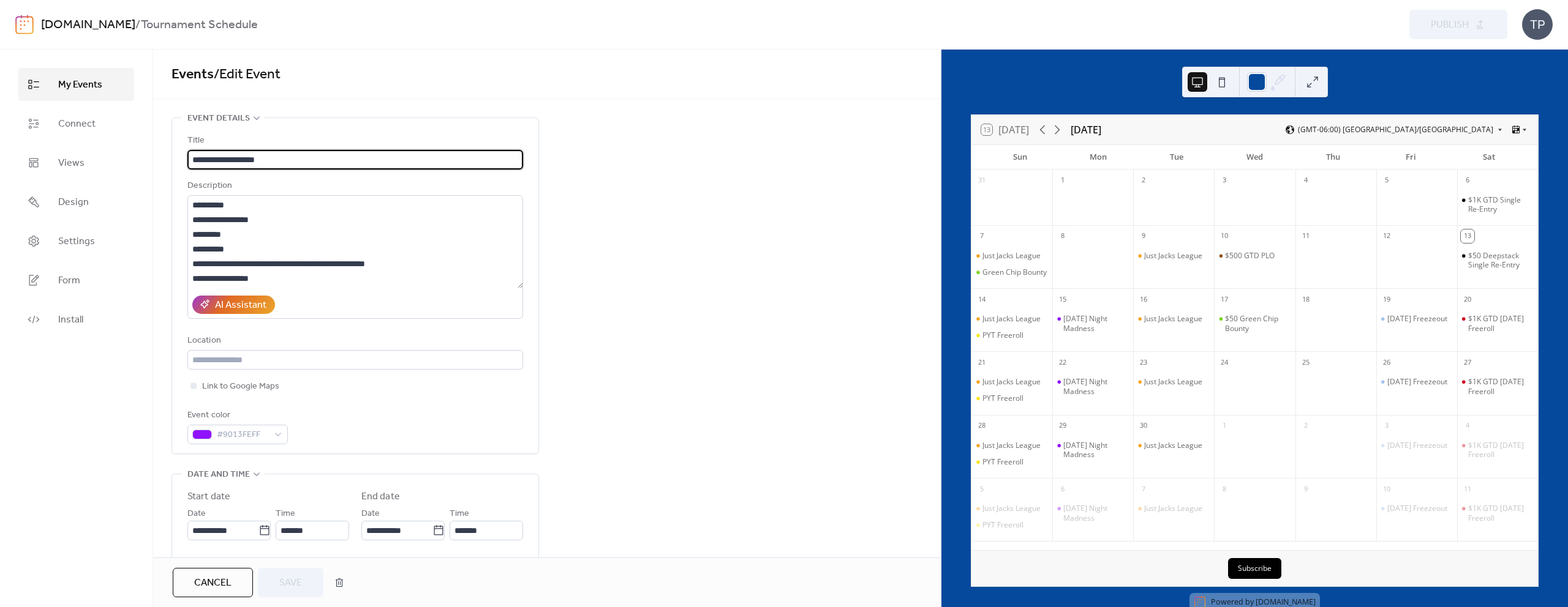
click at [192, 159] on input "**********" at bounding box center [355, 159] width 336 height 20
type input "**********"
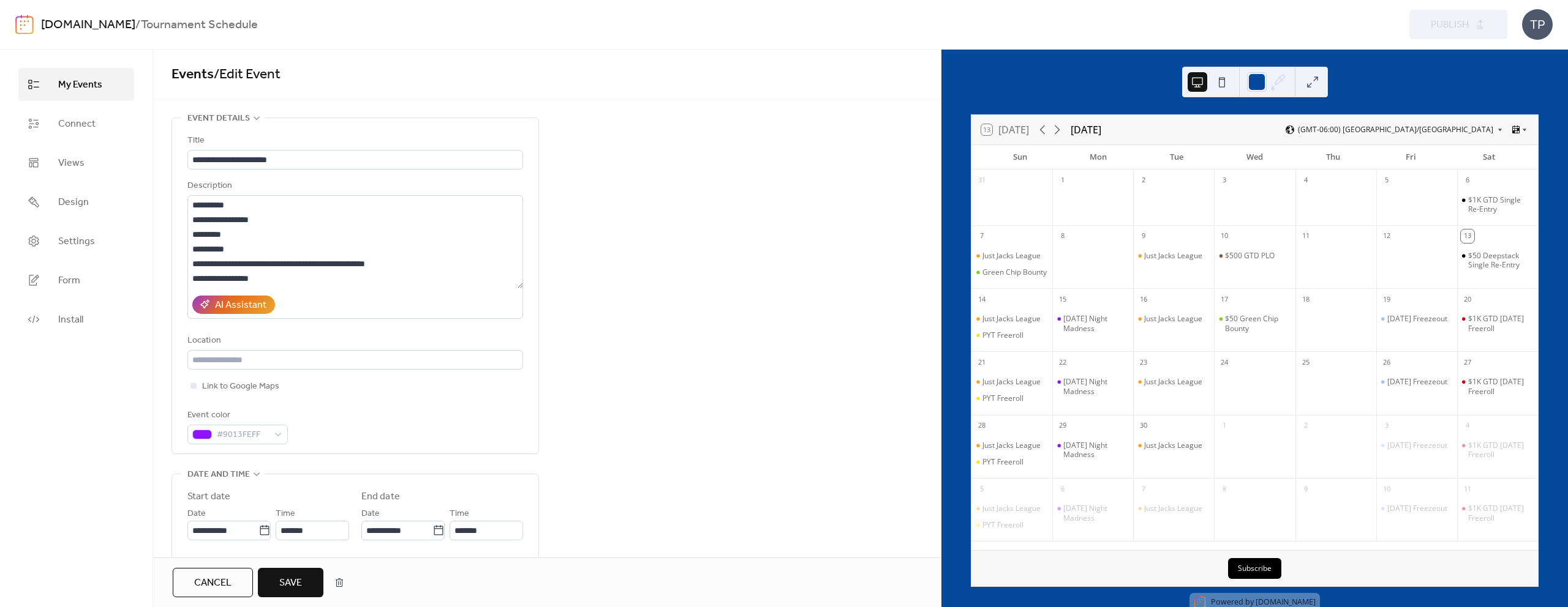
click at [296, 586] on span "Save" at bounding box center [291, 583] width 23 height 14
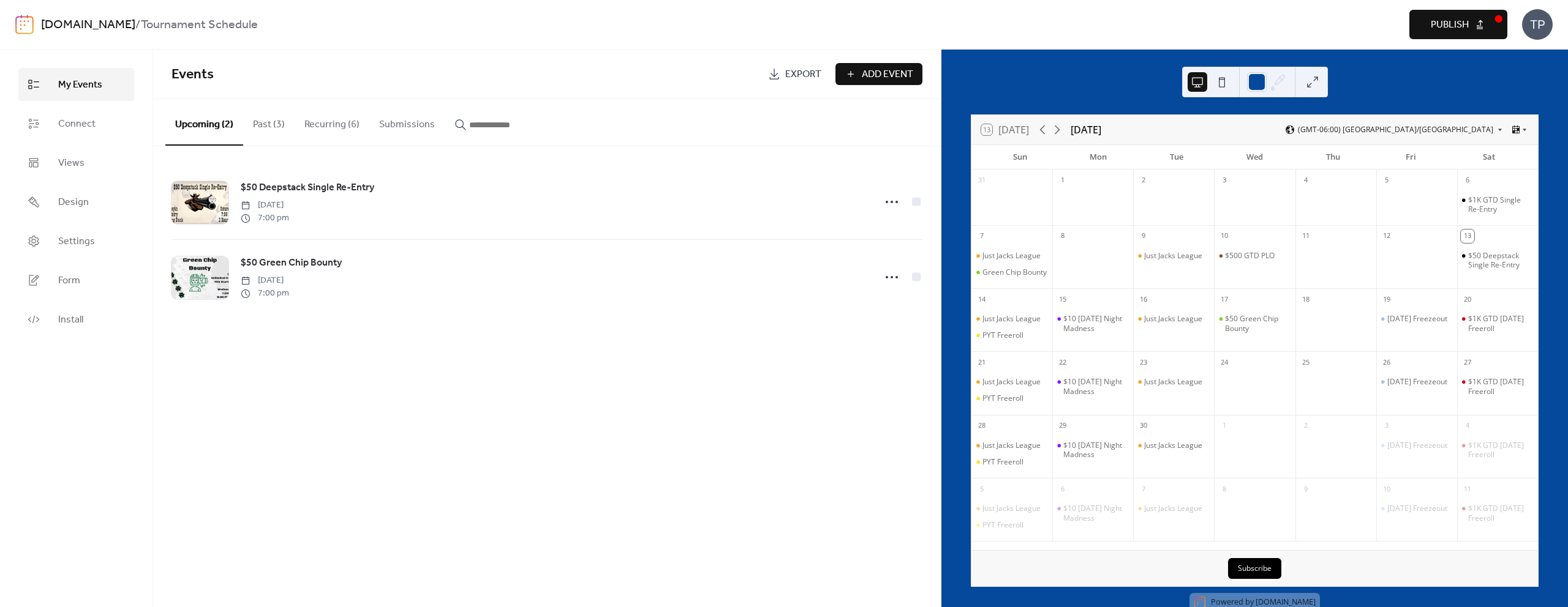
click at [1431, 32] on span "Publish" at bounding box center [1450, 25] width 38 height 14
click at [1101, 326] on div "$10 [DATE] Night Madness" at bounding box center [1096, 323] width 65 height 19
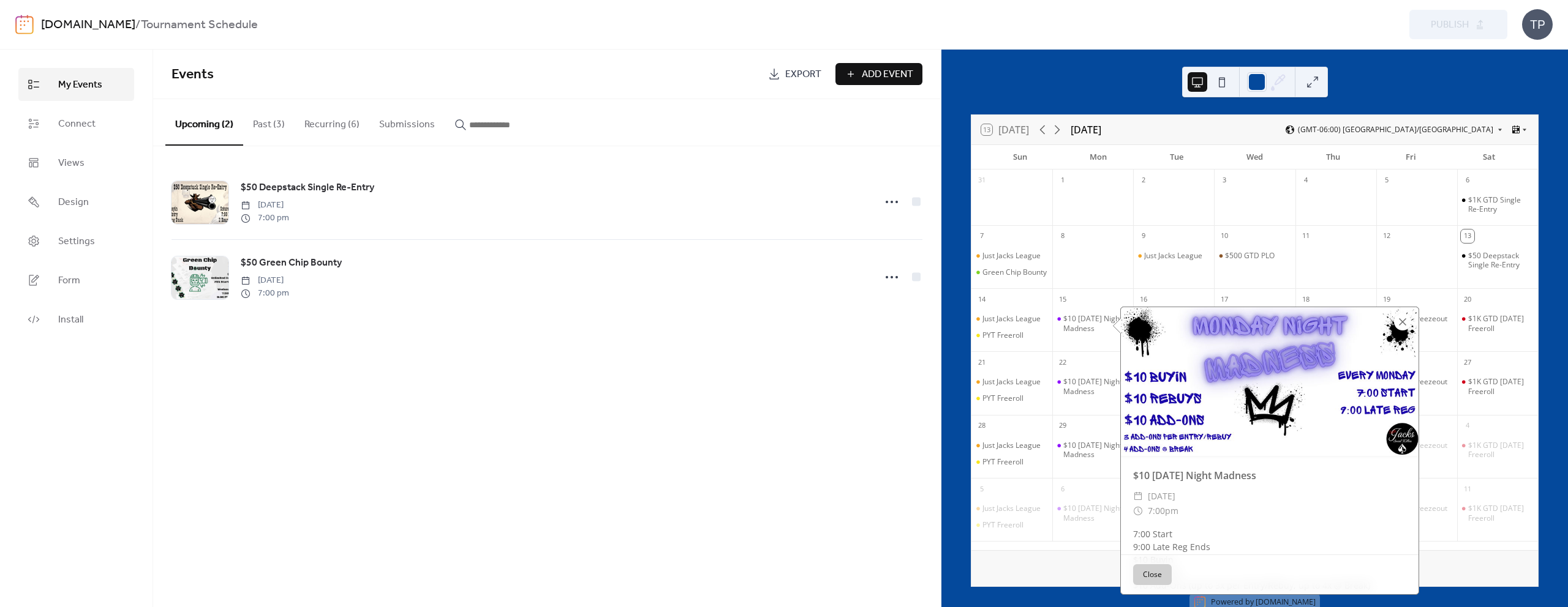
click at [1400, 325] on div at bounding box center [1402, 321] width 17 height 17
